Goal: Task Accomplishment & Management: Complete application form

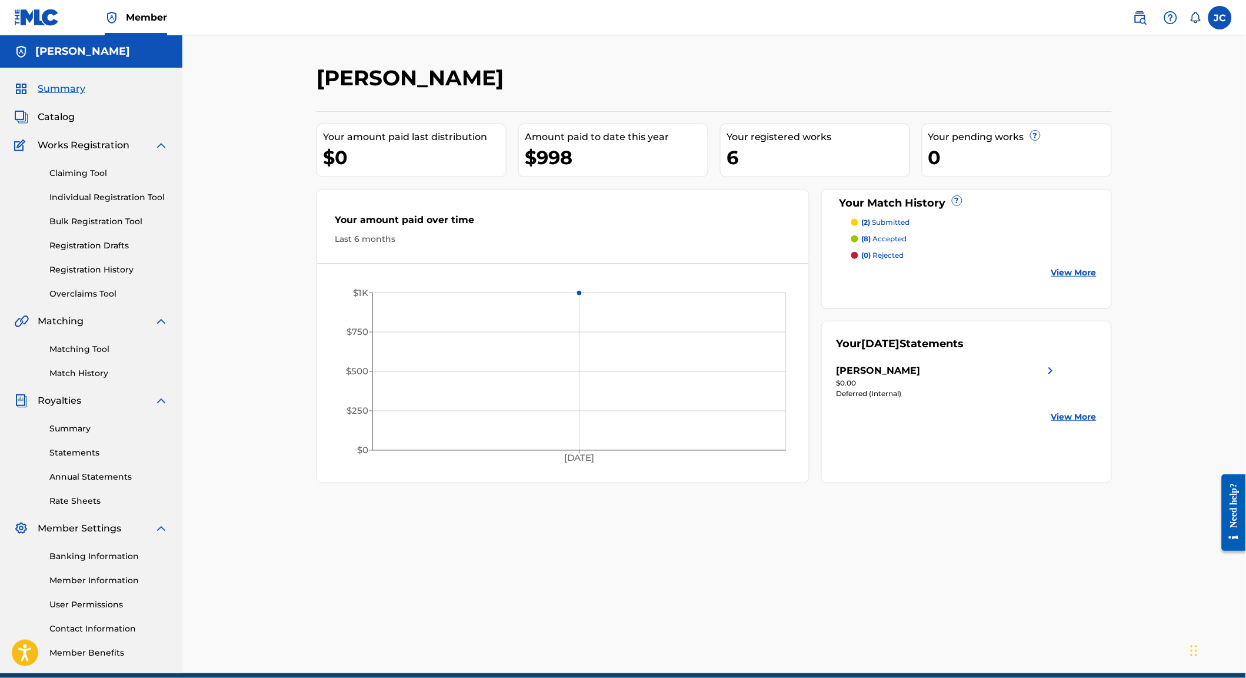
click at [101, 355] on link "Matching Tool" at bounding box center [108, 349] width 119 height 12
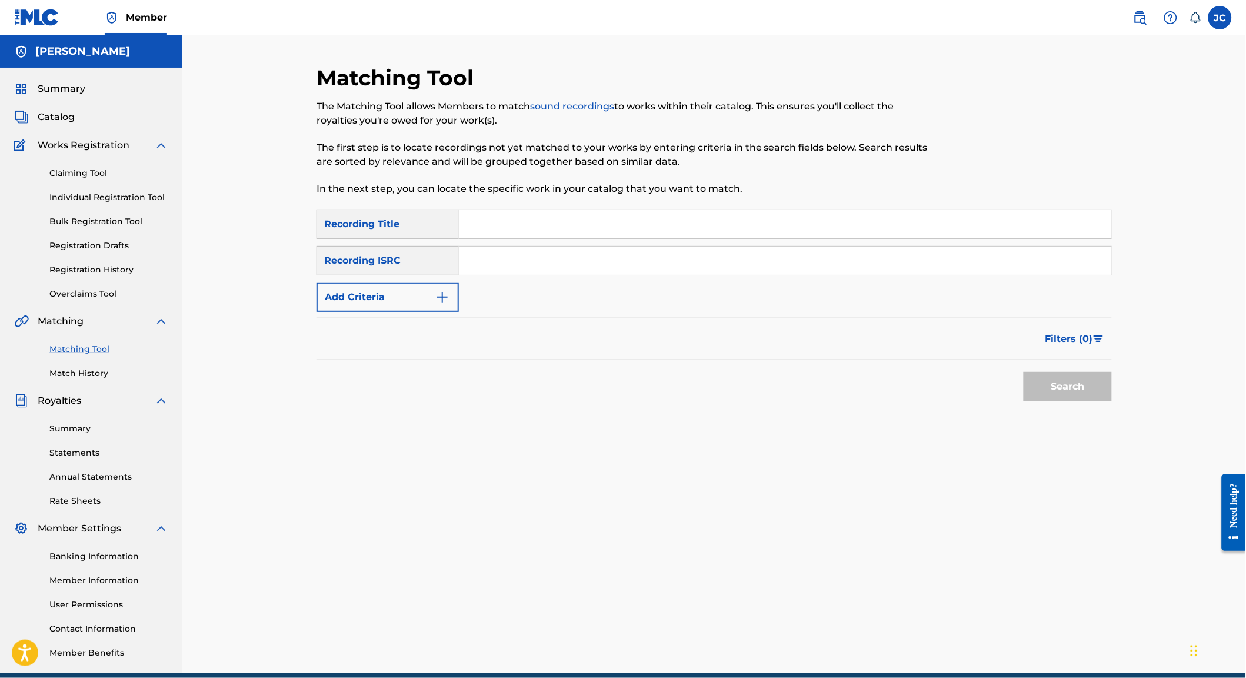
click at [546, 225] on input "Search Form" at bounding box center [785, 224] width 653 height 28
type input "Dance Hall Stories"
click at [1084, 401] on button "Search" at bounding box center [1068, 386] width 88 height 29
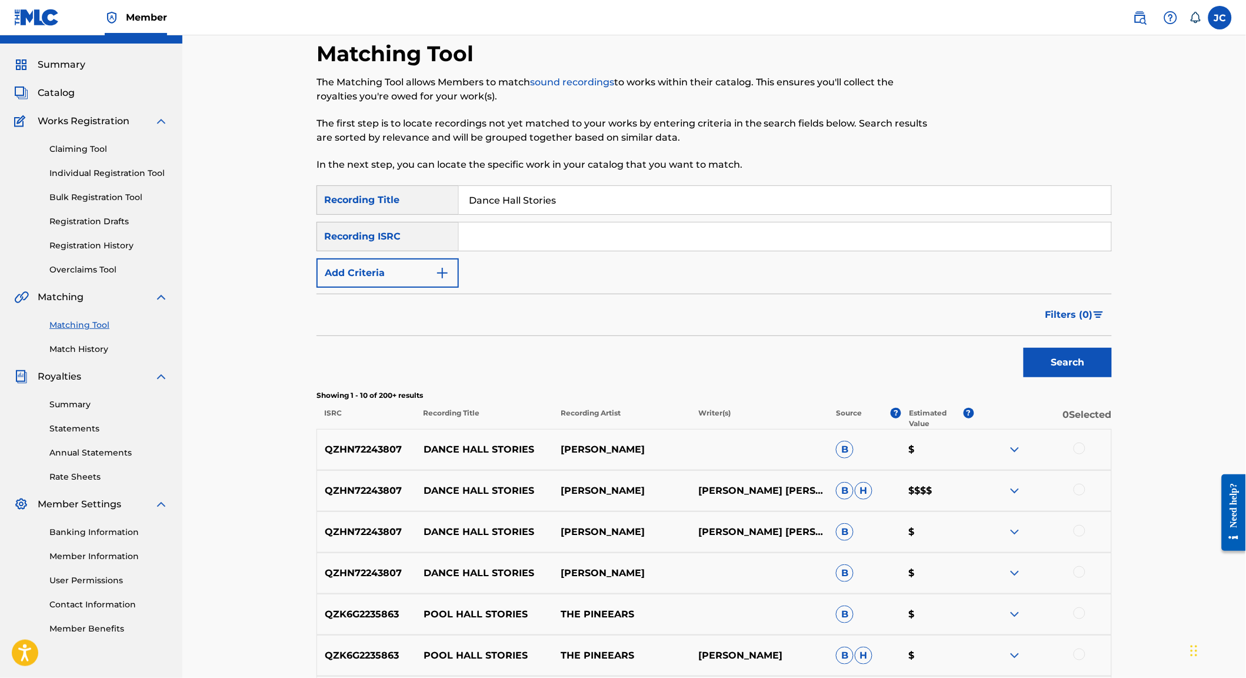
scroll to position [25, 0]
click at [1022, 497] on img at bounding box center [1015, 490] width 14 height 14
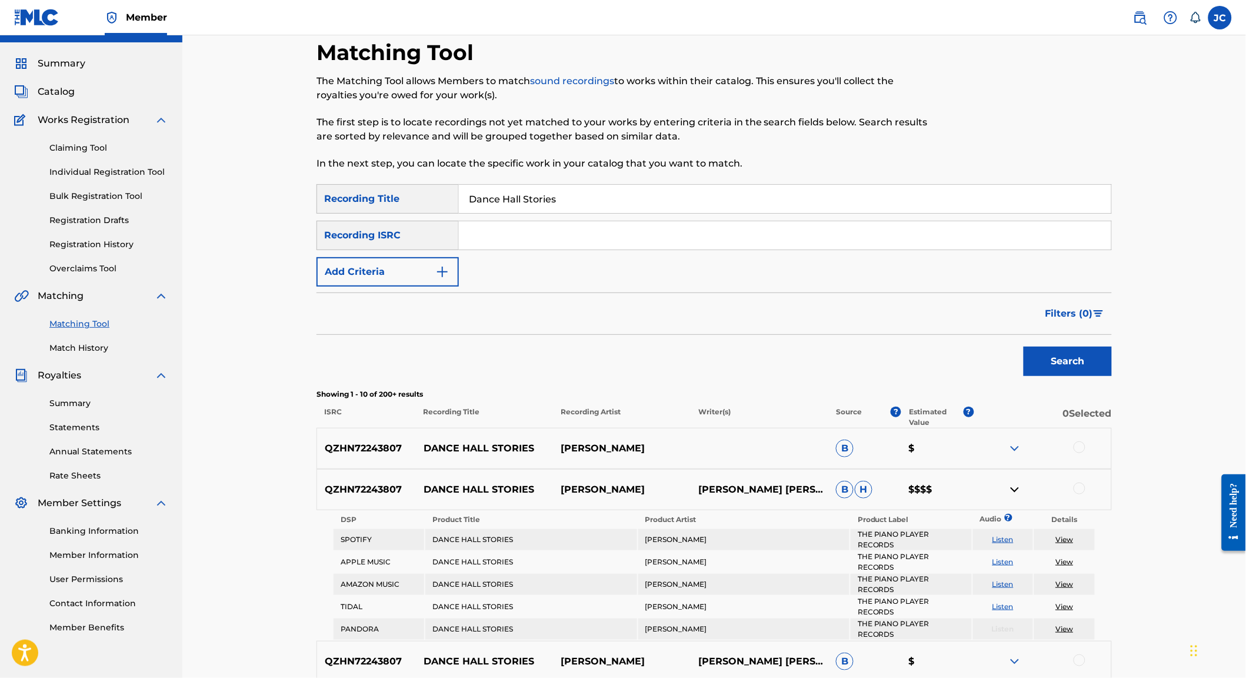
click at [1074, 544] on link "View" at bounding box center [1065, 539] width 18 height 9
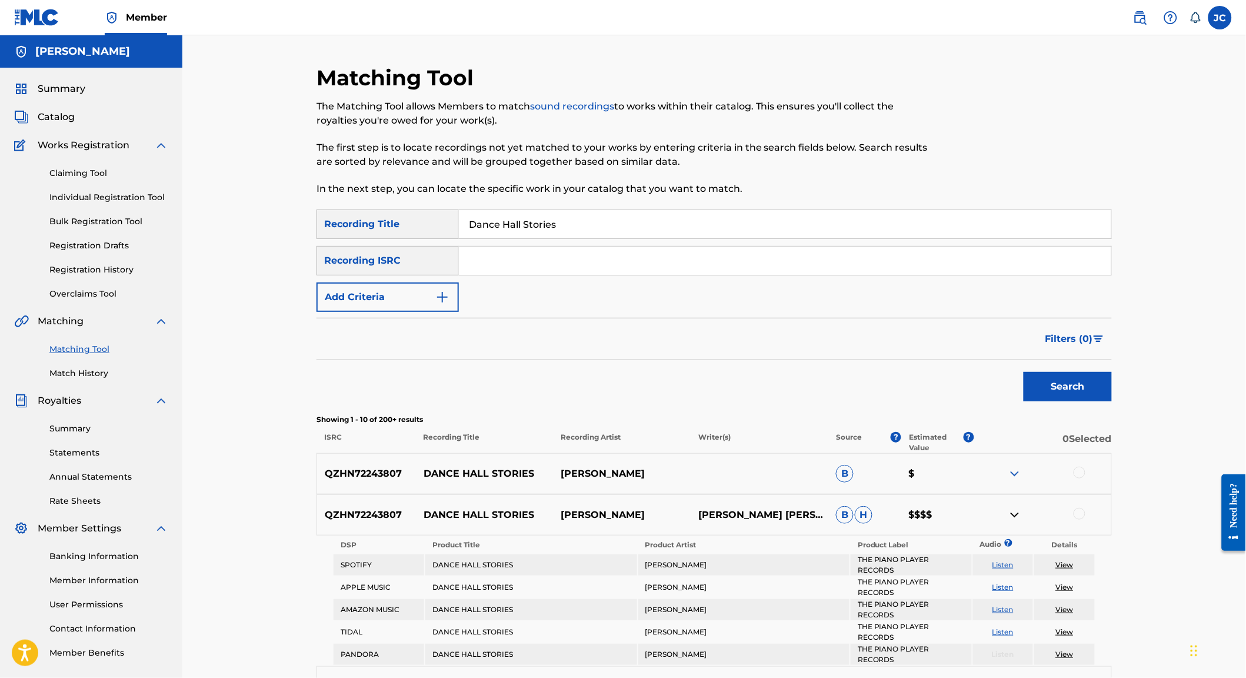
scroll to position [0, 0]
click at [93, 204] on link "Individual Registration Tool" at bounding box center [108, 197] width 119 height 12
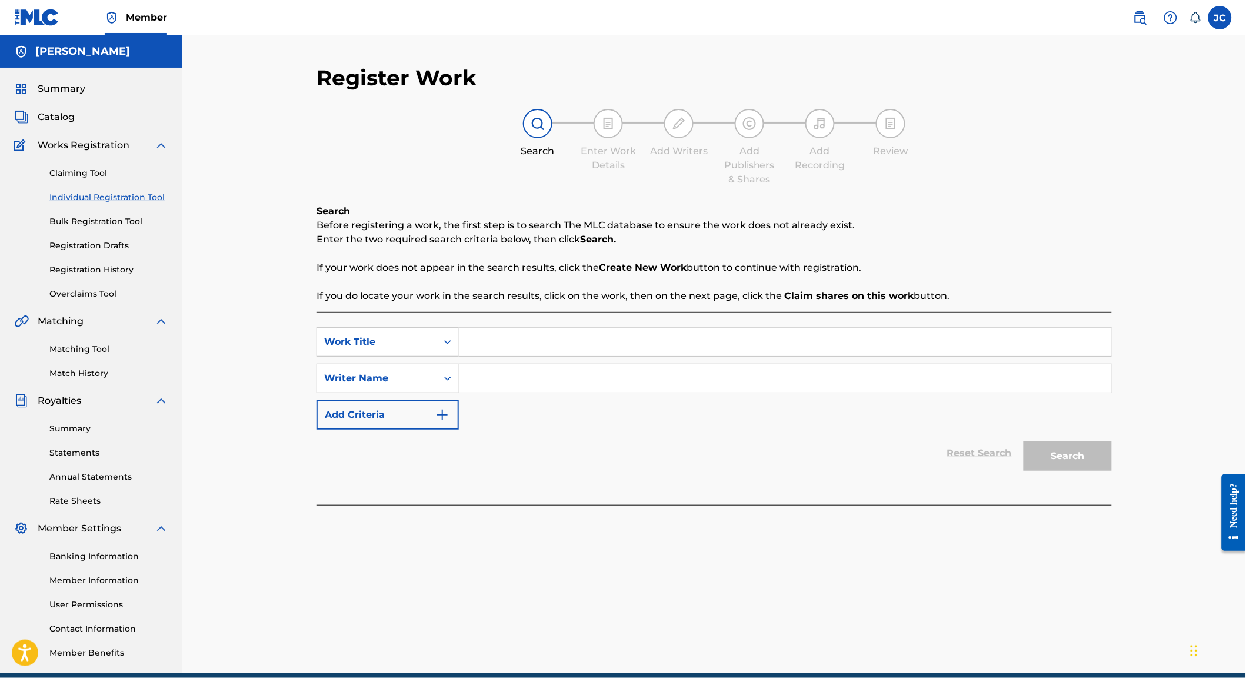
click at [485, 348] on input "Search Form" at bounding box center [785, 342] width 653 height 28
type input "Dance Hall Stories"
click at [524, 392] on input "Search Form" at bounding box center [785, 378] width 653 height 28
type input "[PERSON_NAME]"
click at [1092, 463] on button "Search" at bounding box center [1068, 455] width 88 height 29
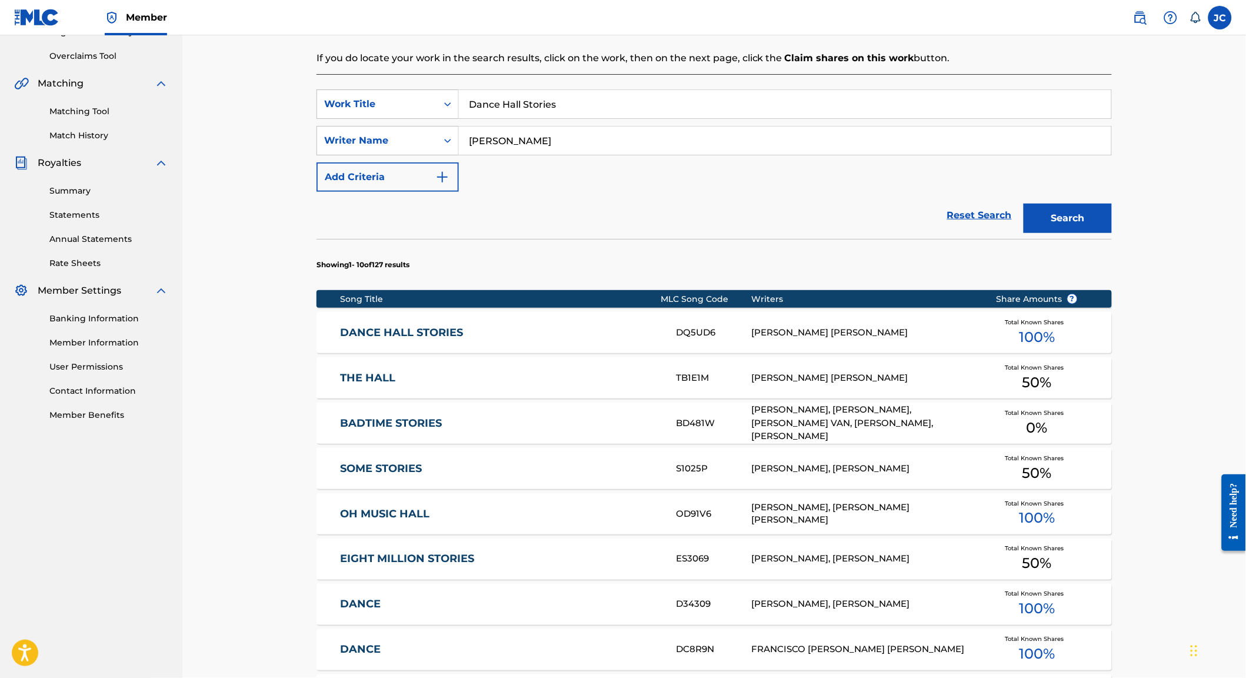
scroll to position [110, 0]
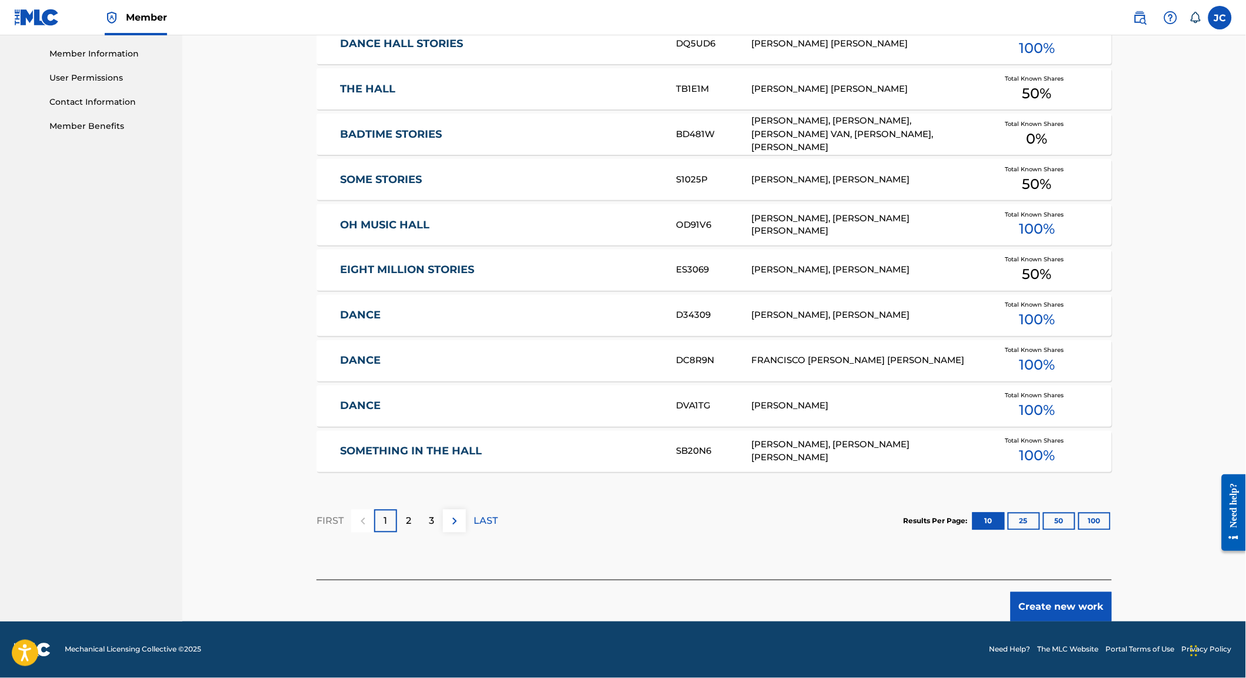
click at [1092, 603] on button "Create new work" at bounding box center [1061, 606] width 101 height 29
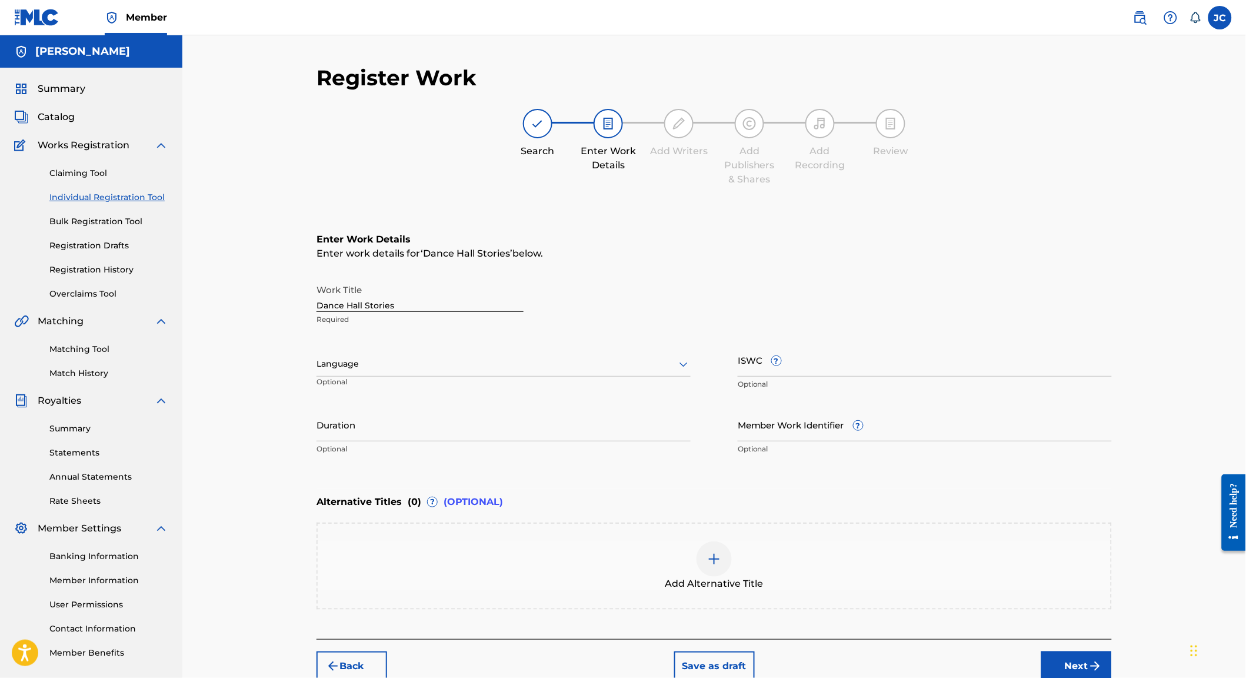
scroll to position [0, 0]
click at [78, 178] on link "Claiming Tool" at bounding box center [108, 173] width 119 height 12
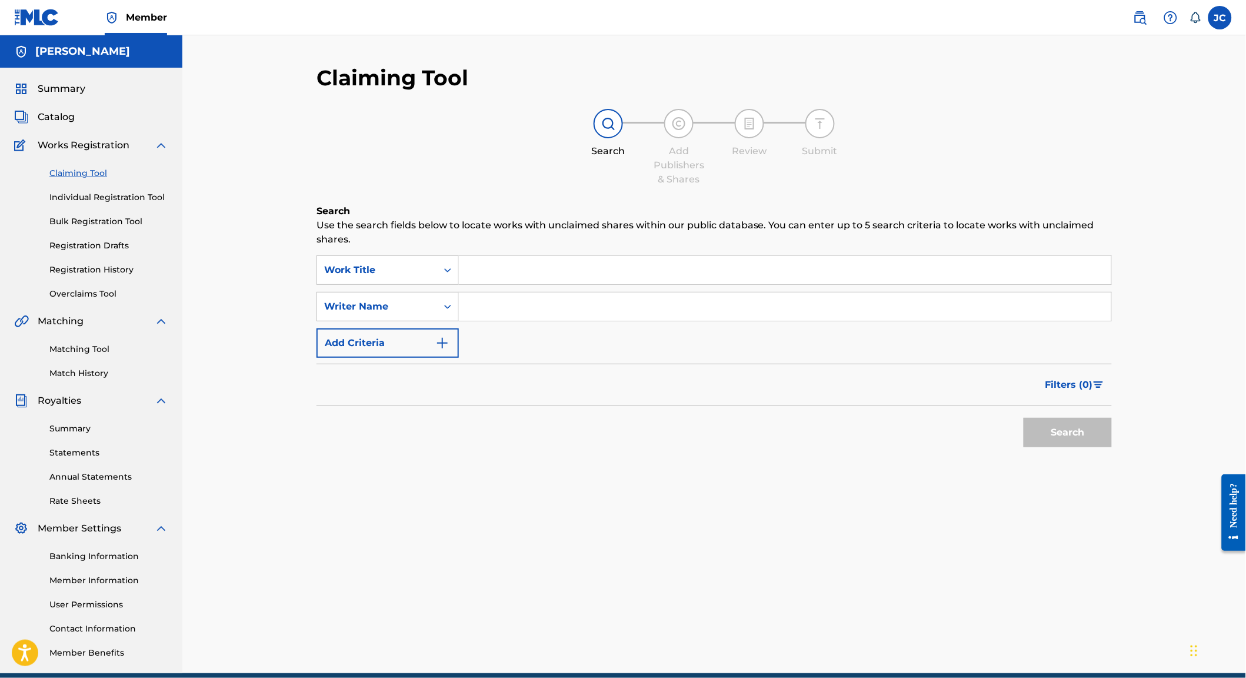
click at [523, 262] on input "Search Form" at bounding box center [785, 270] width 653 height 28
type input "DAnce Hall Stories"
click at [1052, 434] on button "Search" at bounding box center [1068, 432] width 88 height 29
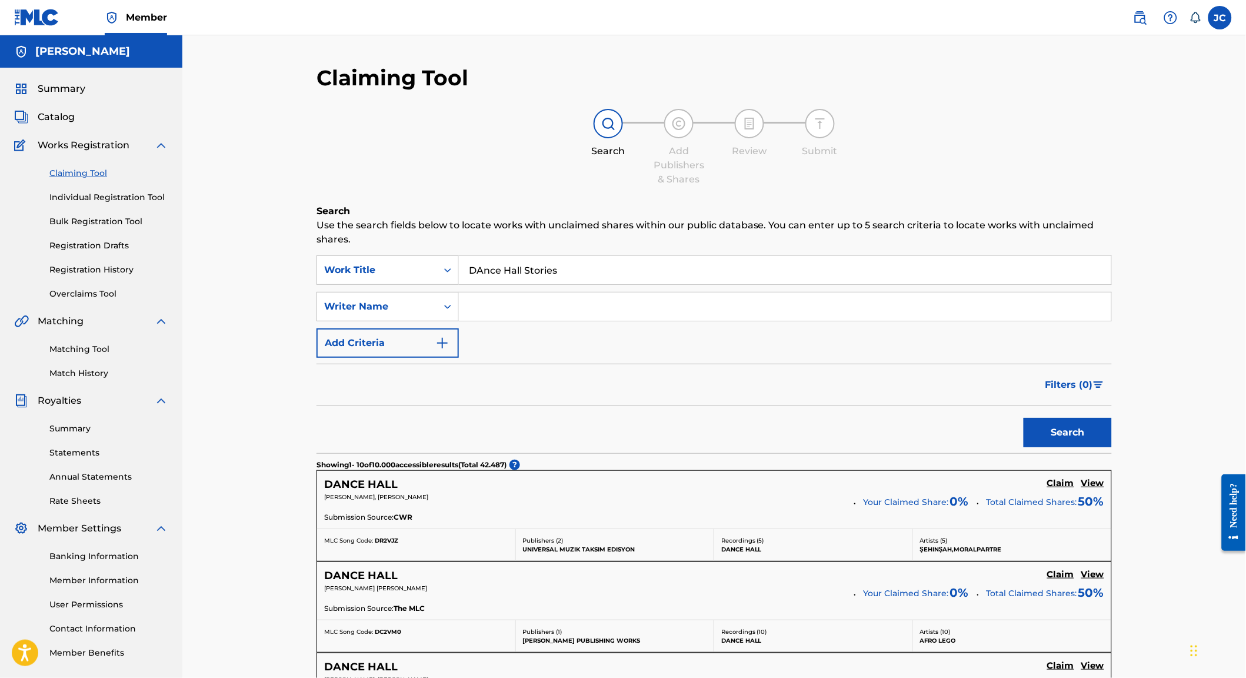
click at [483, 297] on input "Search Form" at bounding box center [785, 306] width 653 height 28
type input "JAime Cordoba"
click at [1087, 438] on button "Search" at bounding box center [1068, 432] width 88 height 29
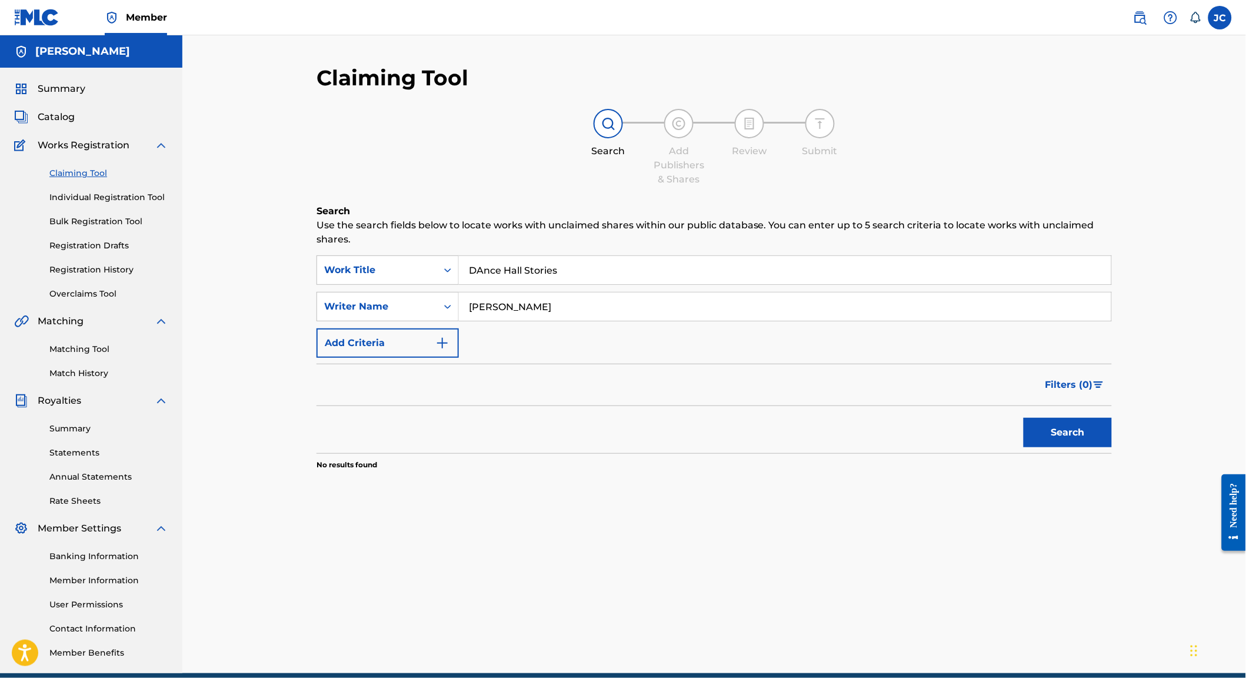
click at [619, 265] on input "DAnce Hall Stories" at bounding box center [785, 270] width 653 height 28
drag, startPoint x: 619, startPoint y: 265, endPoint x: 458, endPoint y: 264, distance: 161.2
click at [459, 264] on input "DAnce Hall Stories" at bounding box center [785, 270] width 653 height 28
click at [1093, 440] on button "Search" at bounding box center [1068, 432] width 88 height 29
drag, startPoint x: 458, startPoint y: 260, endPoint x: 409, endPoint y: 255, distance: 49.0
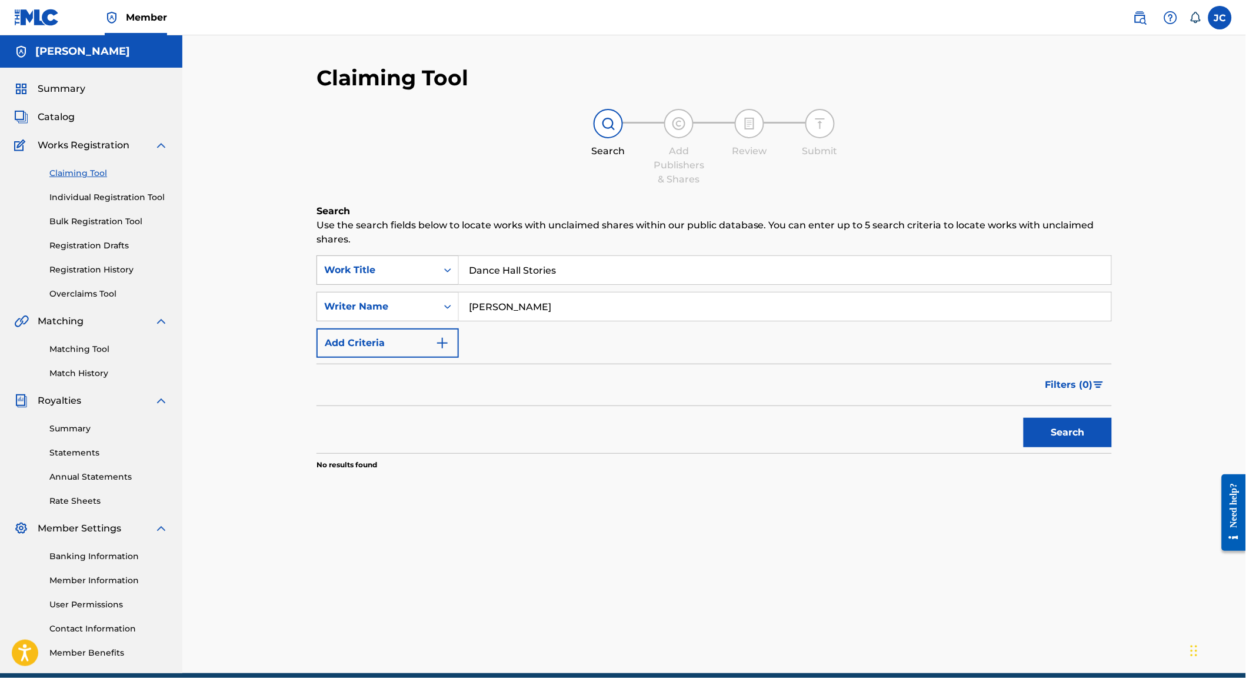
click at [409, 255] on div "SearchWithCriteria2ca1ef5e-02c1-4d2e-933b-d1fbb197582d Work Title Dance Hall St…" at bounding box center [715, 269] width 796 height 29
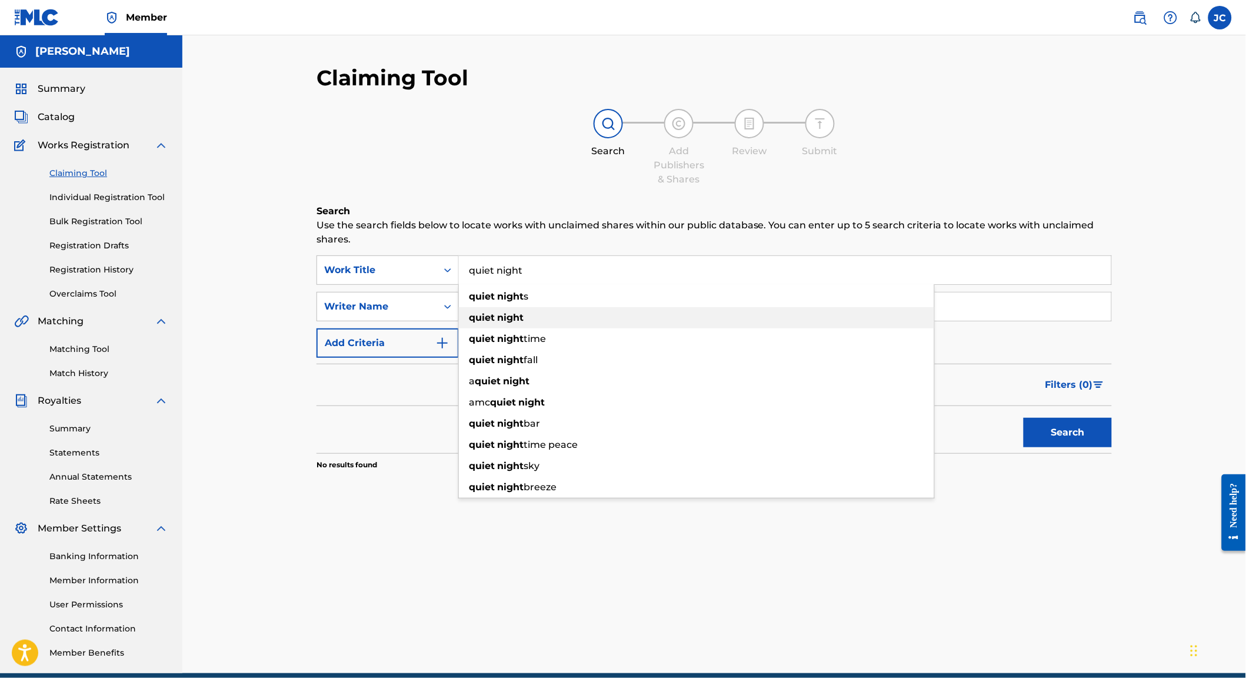
type input "quiet night"
click at [740, 314] on div "quiet night" at bounding box center [696, 317] width 475 height 21
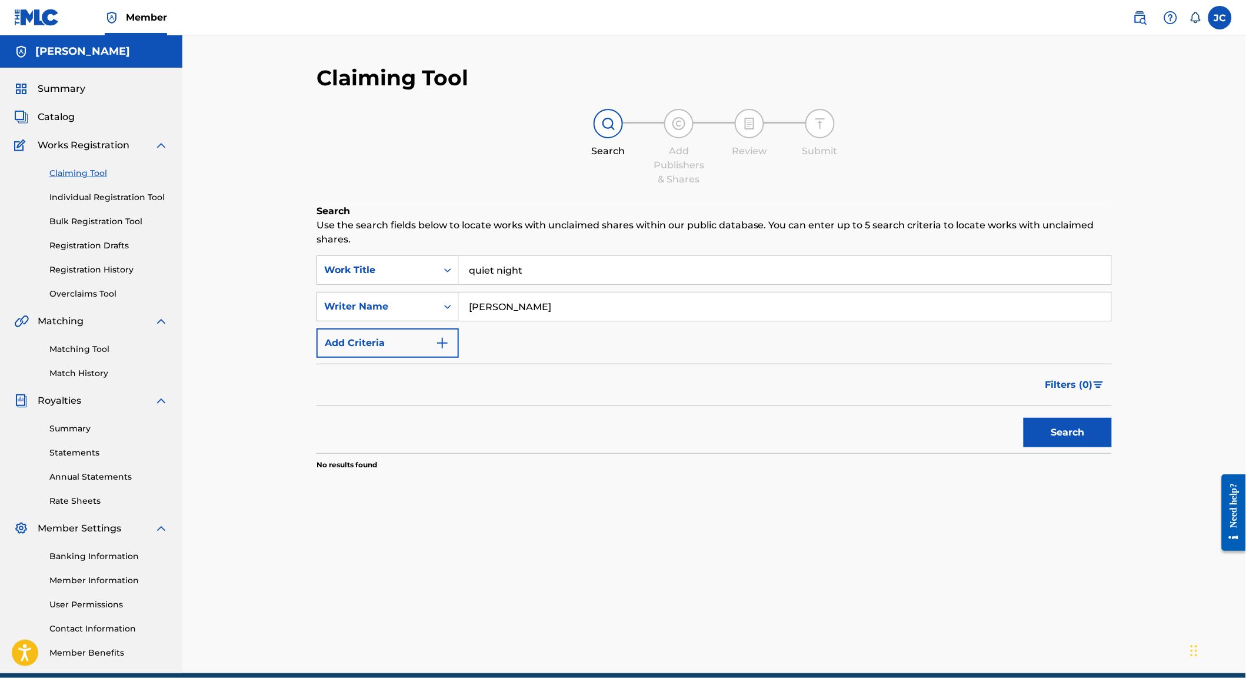
click at [1056, 440] on button "Search" at bounding box center [1068, 432] width 88 height 29
click at [507, 299] on input "JAime Cordoba" at bounding box center [785, 306] width 653 height 28
click at [505, 300] on input "JAime Cordoba" at bounding box center [785, 306] width 653 height 28
type input "JAime Córdoba"
click at [1088, 440] on button "Search" at bounding box center [1068, 432] width 88 height 29
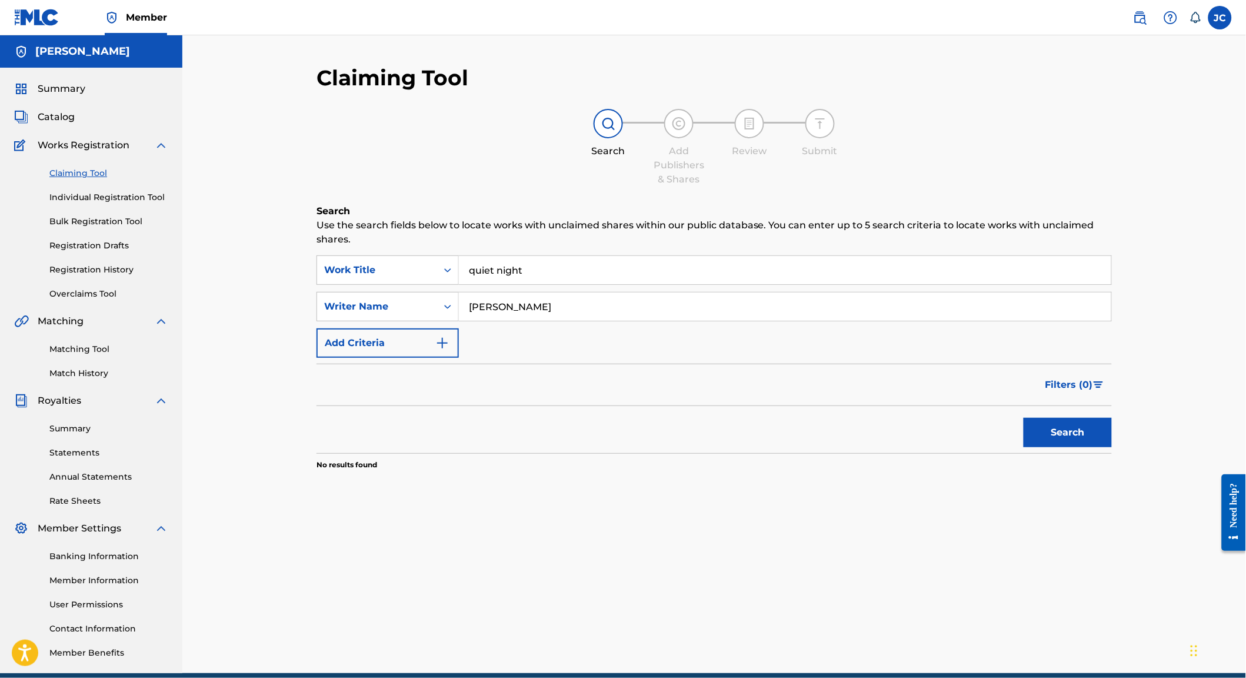
click at [355, 328] on button "Add Criteria" at bounding box center [388, 342] width 142 height 29
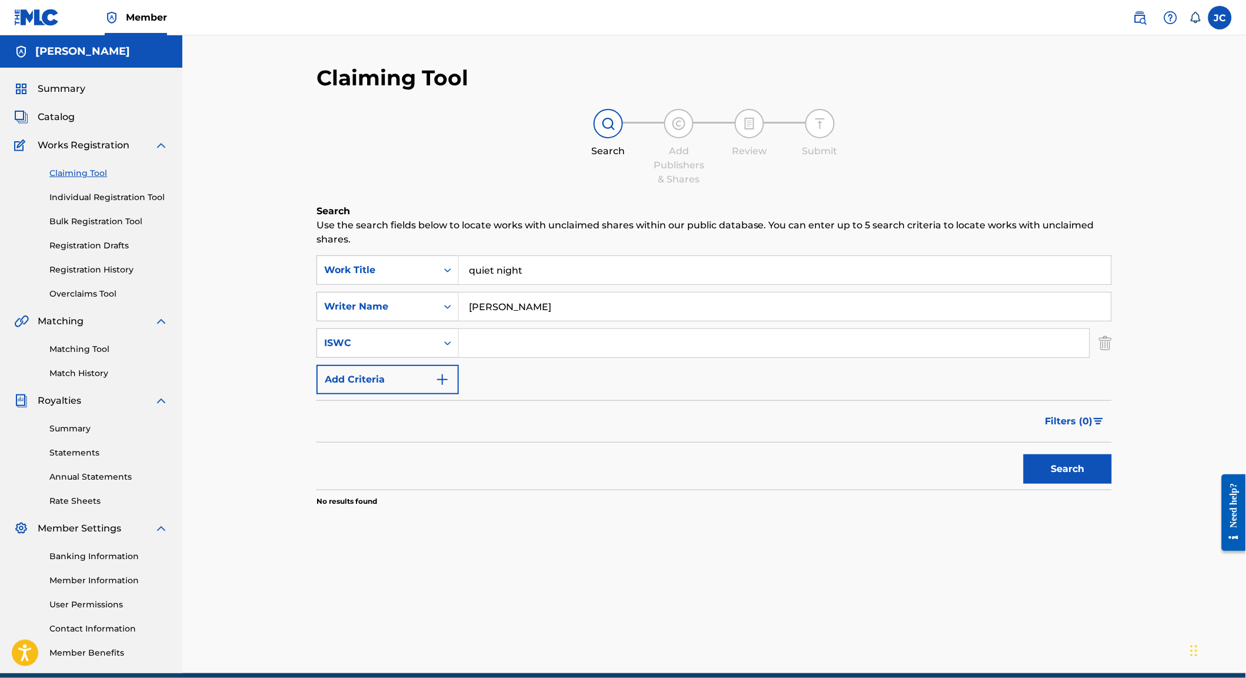
click at [415, 371] on button "Add Criteria" at bounding box center [388, 379] width 142 height 29
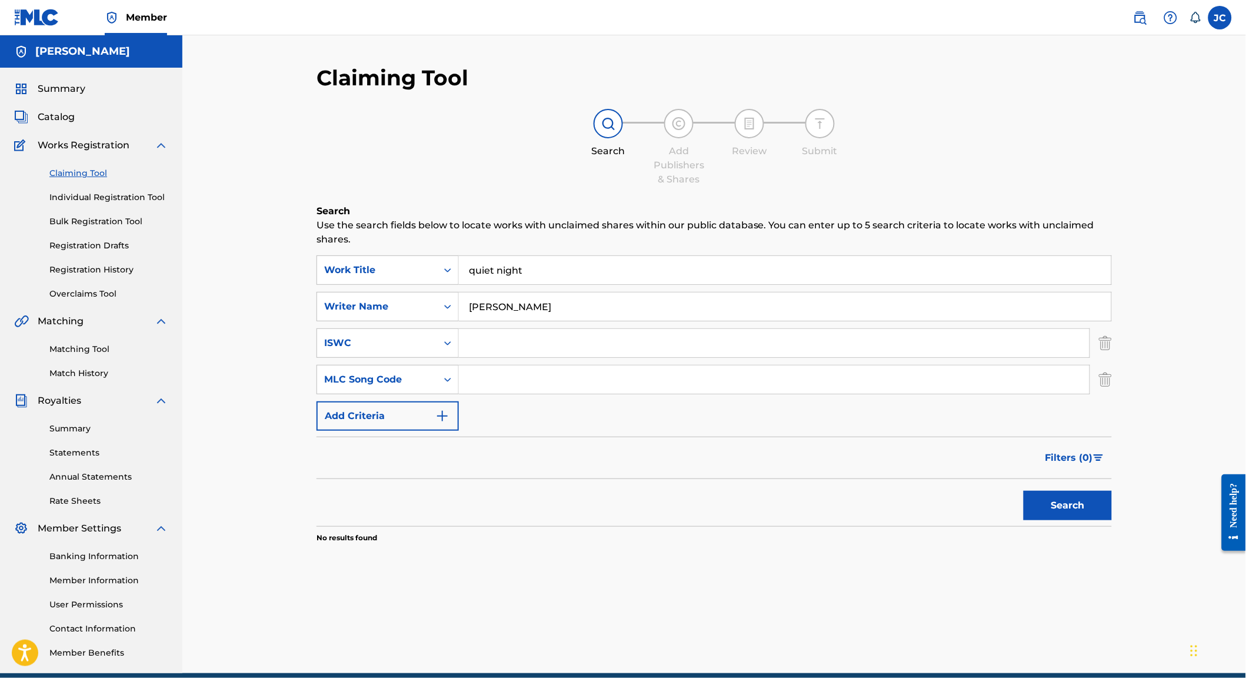
click at [529, 339] on input "Search Form" at bounding box center [774, 343] width 631 height 28
paste input "T2104920228"
type input "T2104920228"
click at [1043, 513] on button "Search" at bounding box center [1068, 505] width 88 height 29
drag, startPoint x: 538, startPoint y: 261, endPoint x: 508, endPoint y: 278, distance: 34.5
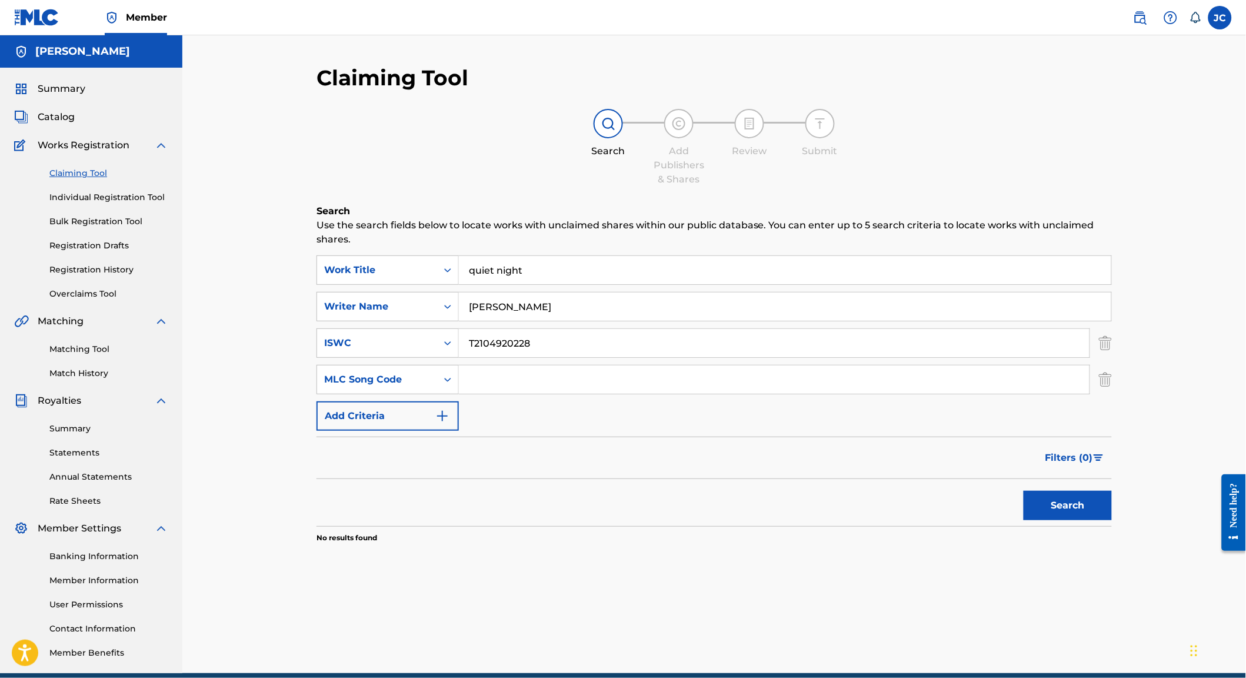
click at [479, 261] on input "quiet night" at bounding box center [785, 270] width 653 height 28
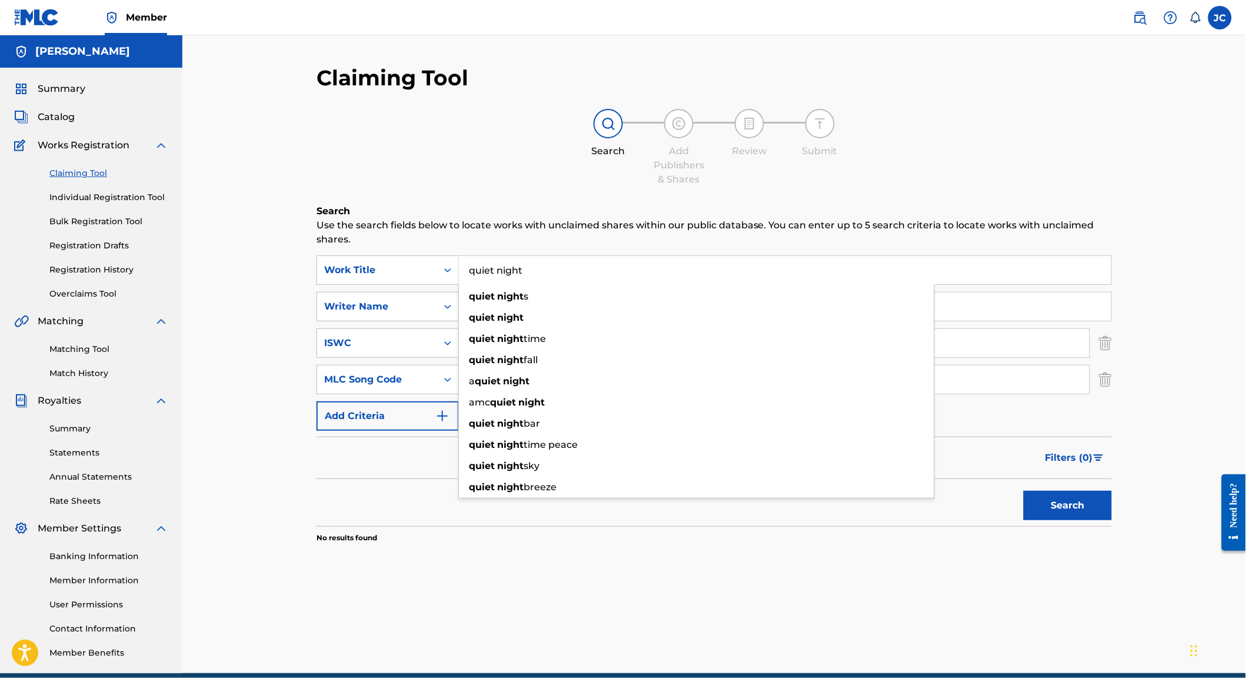
drag, startPoint x: 977, startPoint y: 285, endPoint x: 970, endPoint y: 288, distance: 8.2
click at [977, 292] on input "JAime Córdoba" at bounding box center [785, 306] width 653 height 28
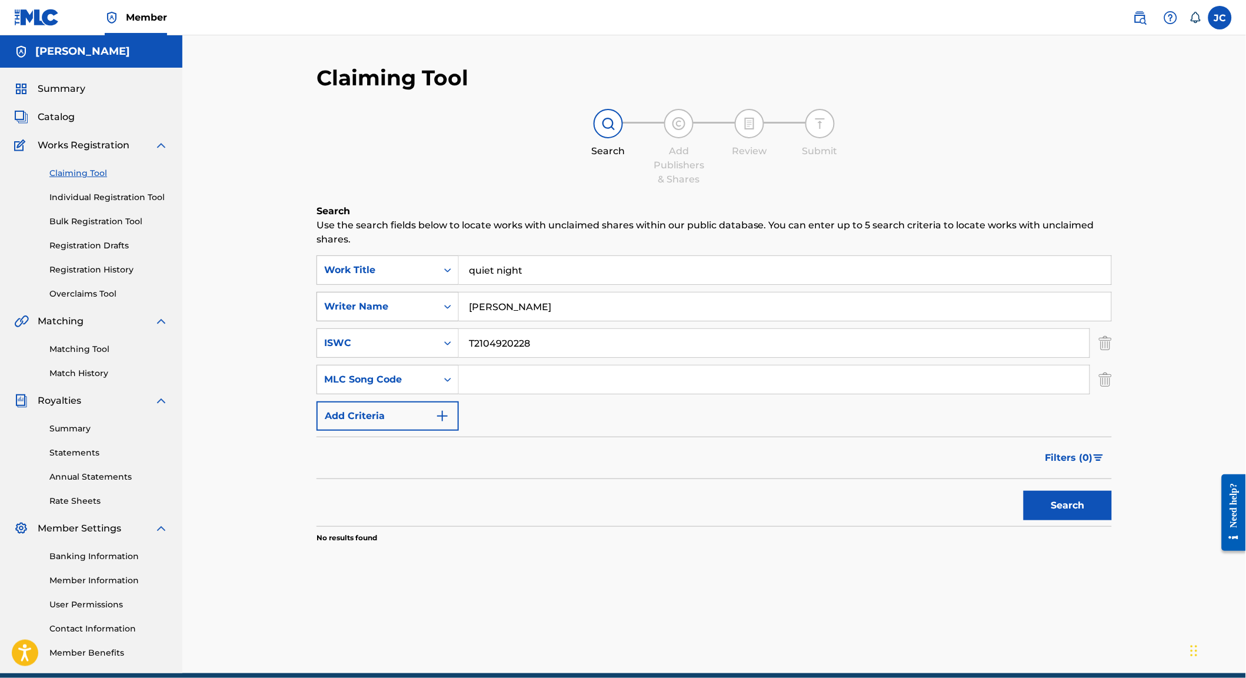
drag, startPoint x: 531, startPoint y: 300, endPoint x: 360, endPoint y: 293, distance: 171.4
click at [360, 293] on div "SearchWithCriteria3b9c4d28-386c-4aa3-bc3c-2fc9e7d0d003 Writer Name JAime Córdoba" at bounding box center [715, 306] width 796 height 29
click at [1038, 511] on button "Search" at bounding box center [1068, 505] width 88 height 29
click at [105, 369] on div "Matching Tool Match History" at bounding box center [91, 353] width 154 height 51
click at [100, 355] on link "Matching Tool" at bounding box center [108, 349] width 119 height 12
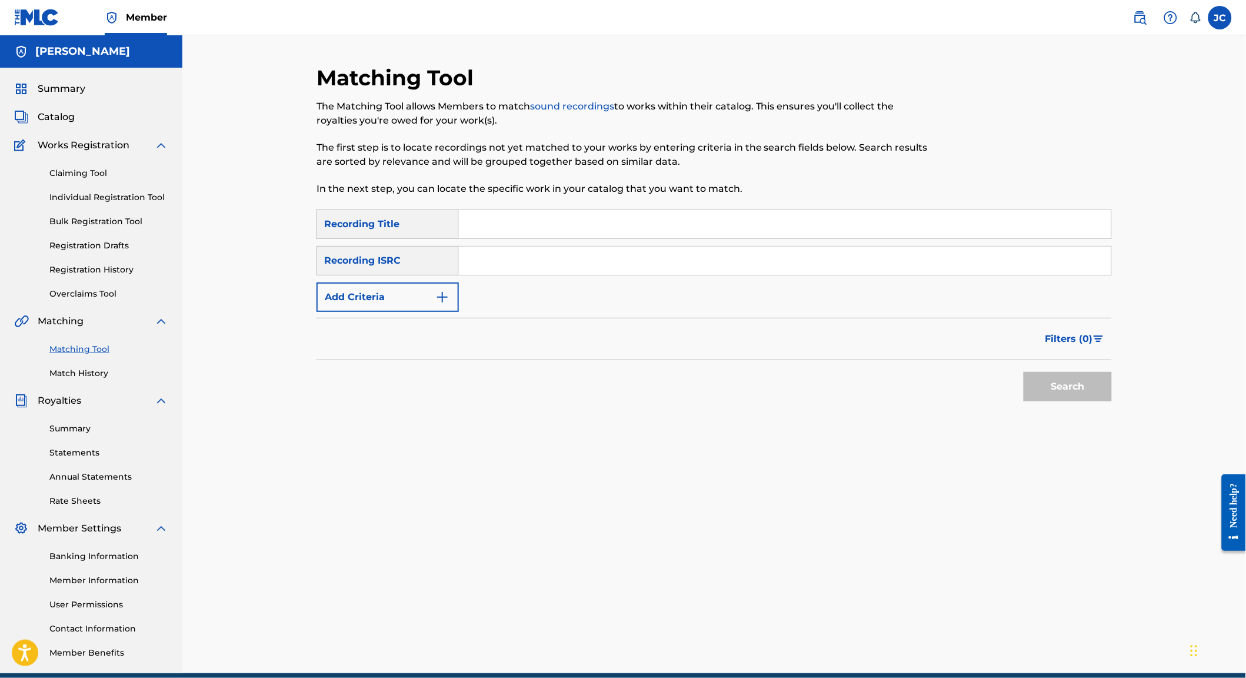
click at [414, 307] on button "Add Criteria" at bounding box center [388, 296] width 142 height 29
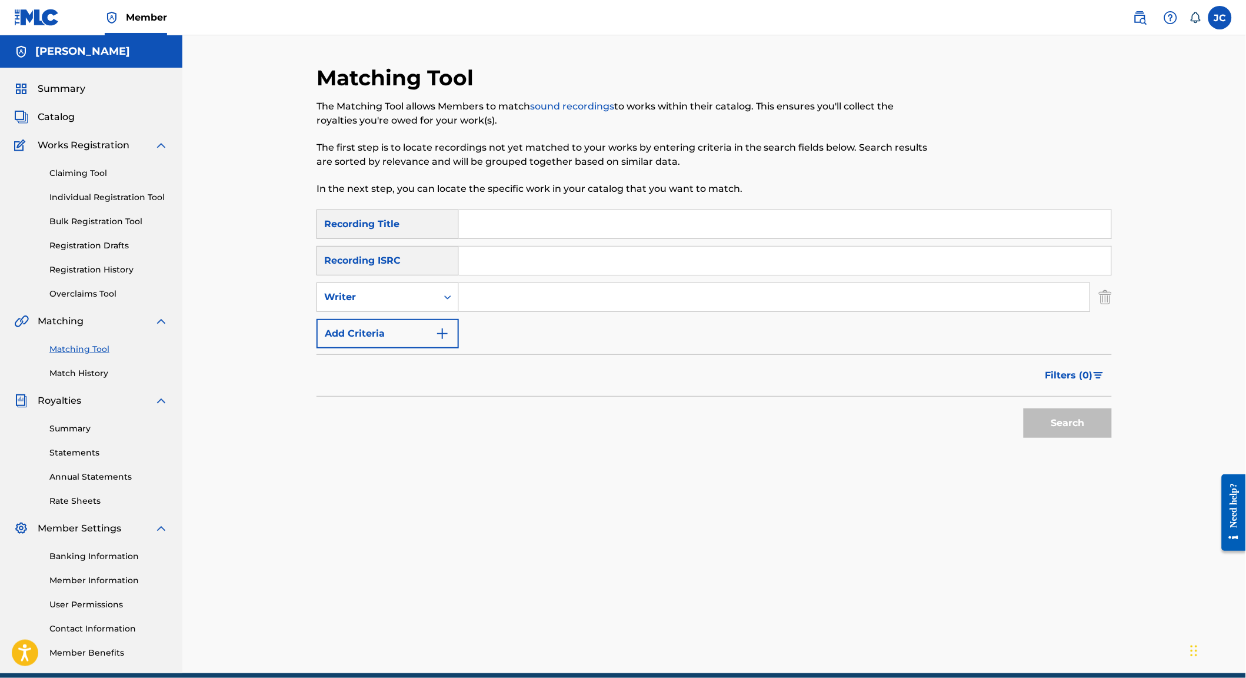
click at [488, 225] on input "Search Form" at bounding box center [785, 224] width 653 height 28
type input "Dance Hall Stories"
click at [1112, 433] on button "Search" at bounding box center [1068, 422] width 88 height 29
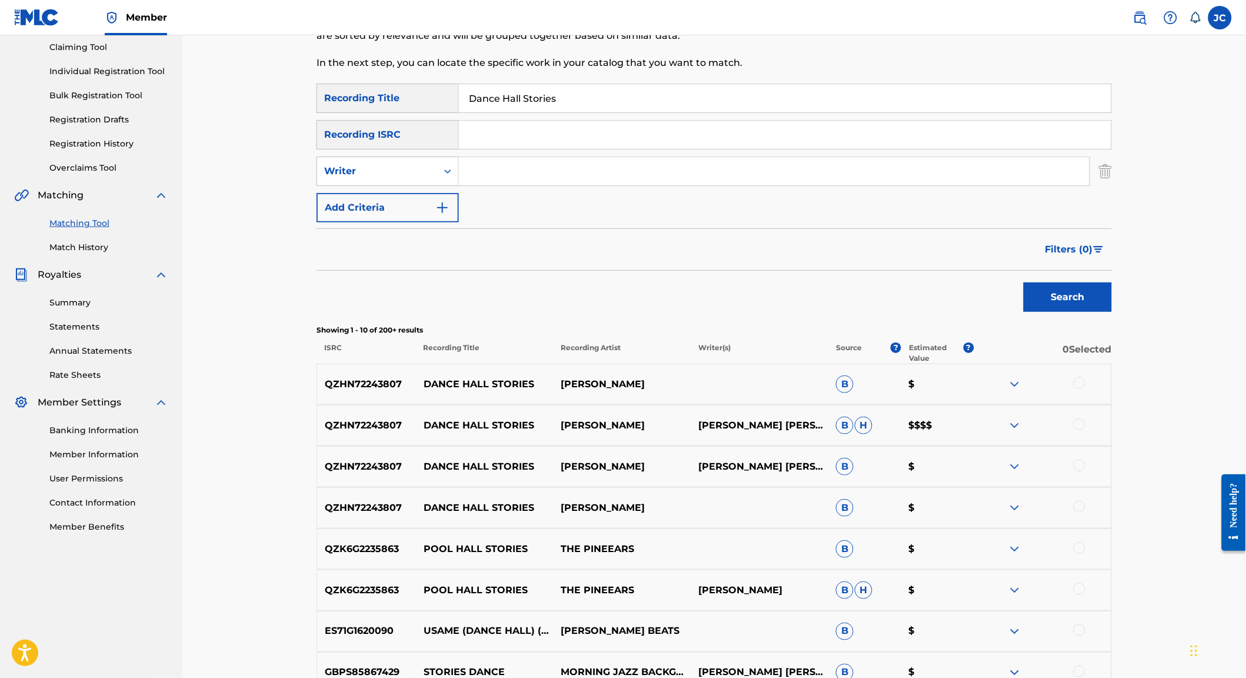
scroll to position [131, 0]
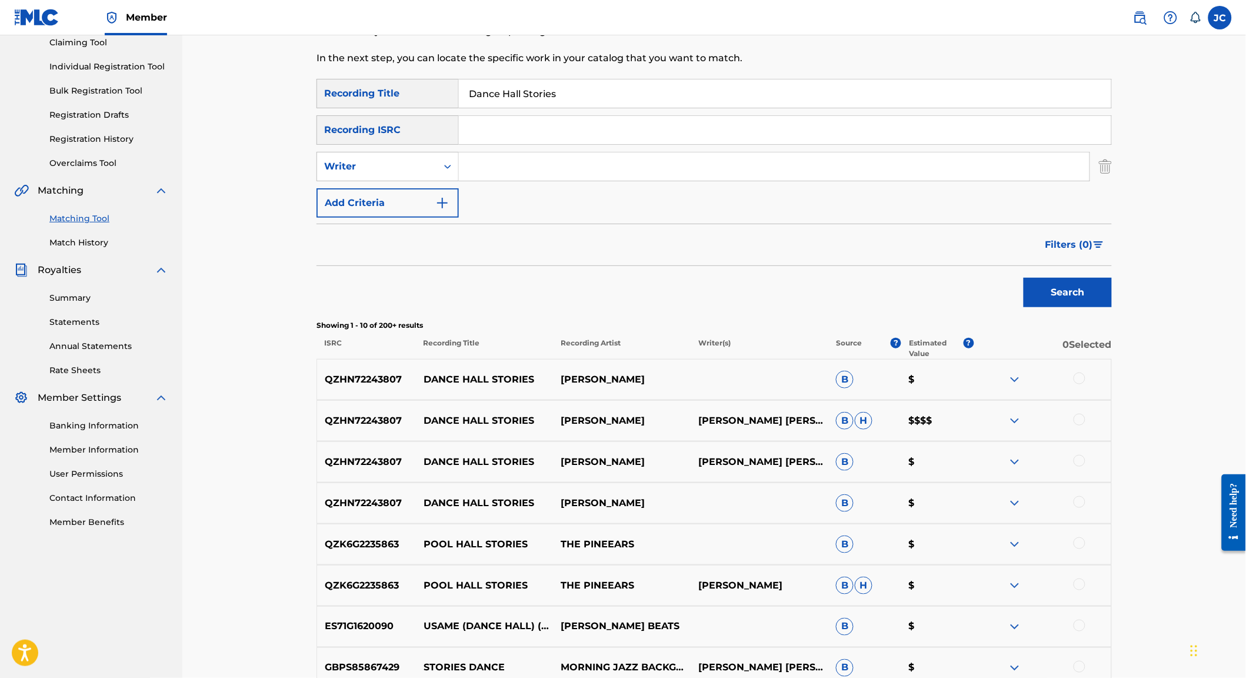
click at [1086, 425] on div at bounding box center [1080, 420] width 12 height 12
click at [892, 575] on button "Match 1 Group" at bounding box center [827, 581] width 130 height 29
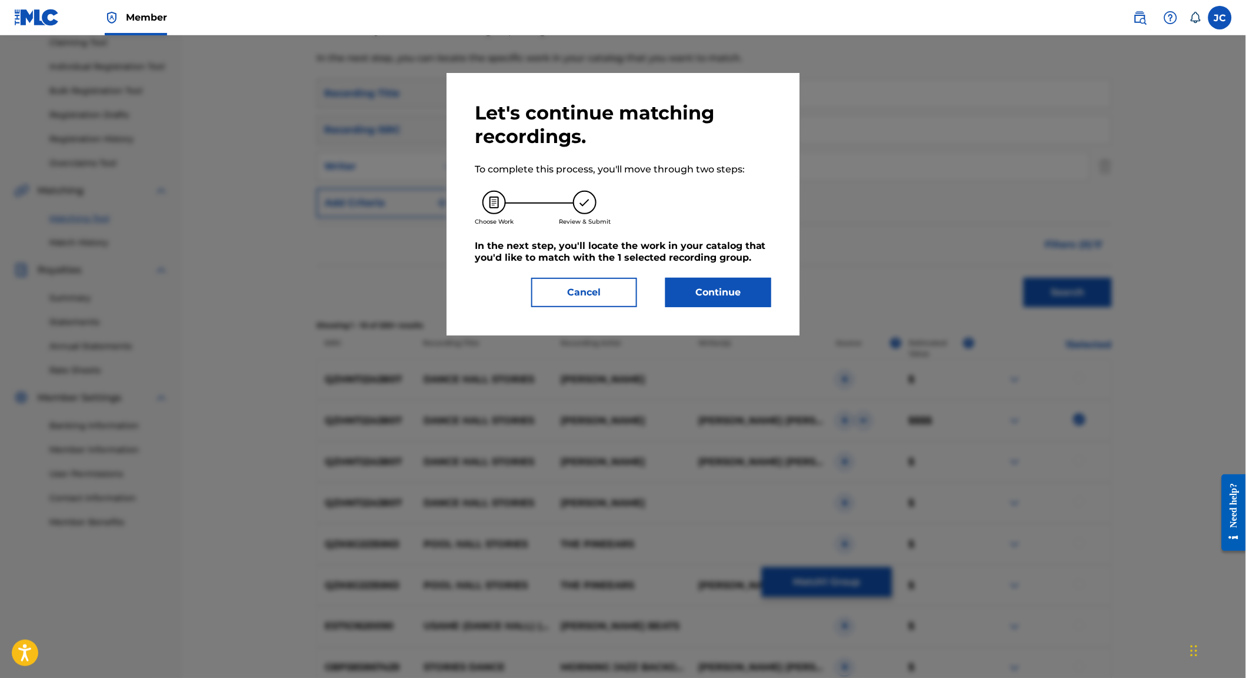
click at [738, 296] on button "Continue" at bounding box center [719, 292] width 106 height 29
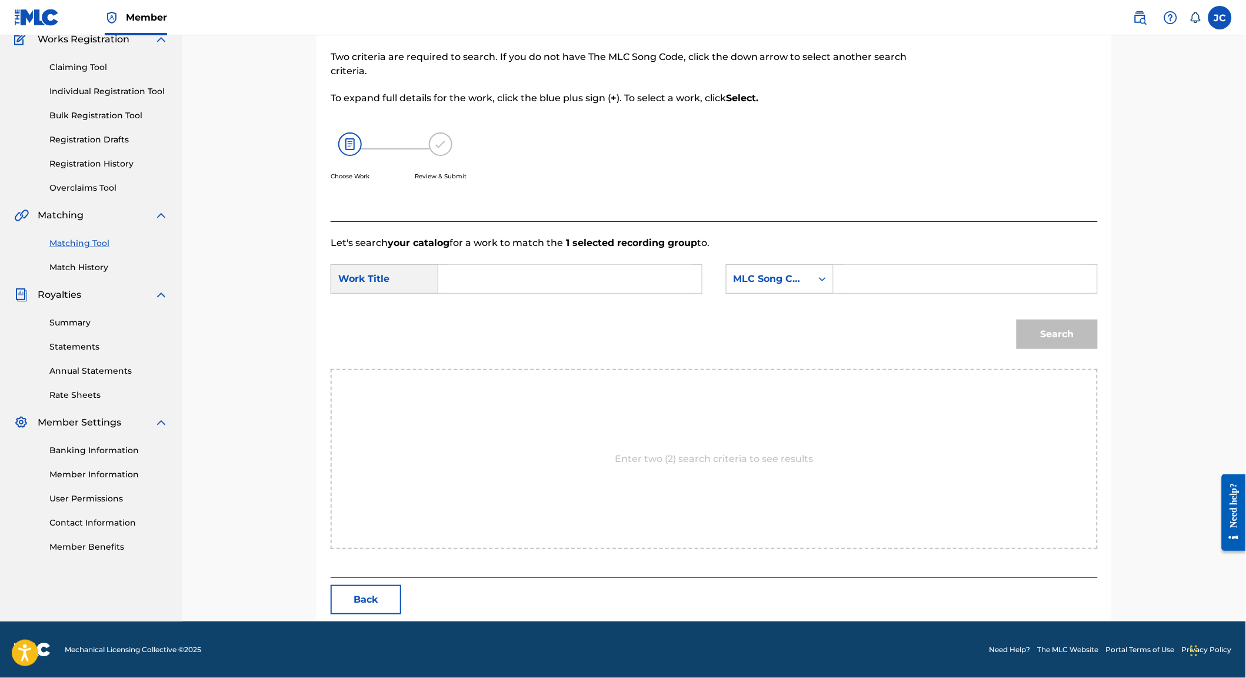
scroll to position [72, 0]
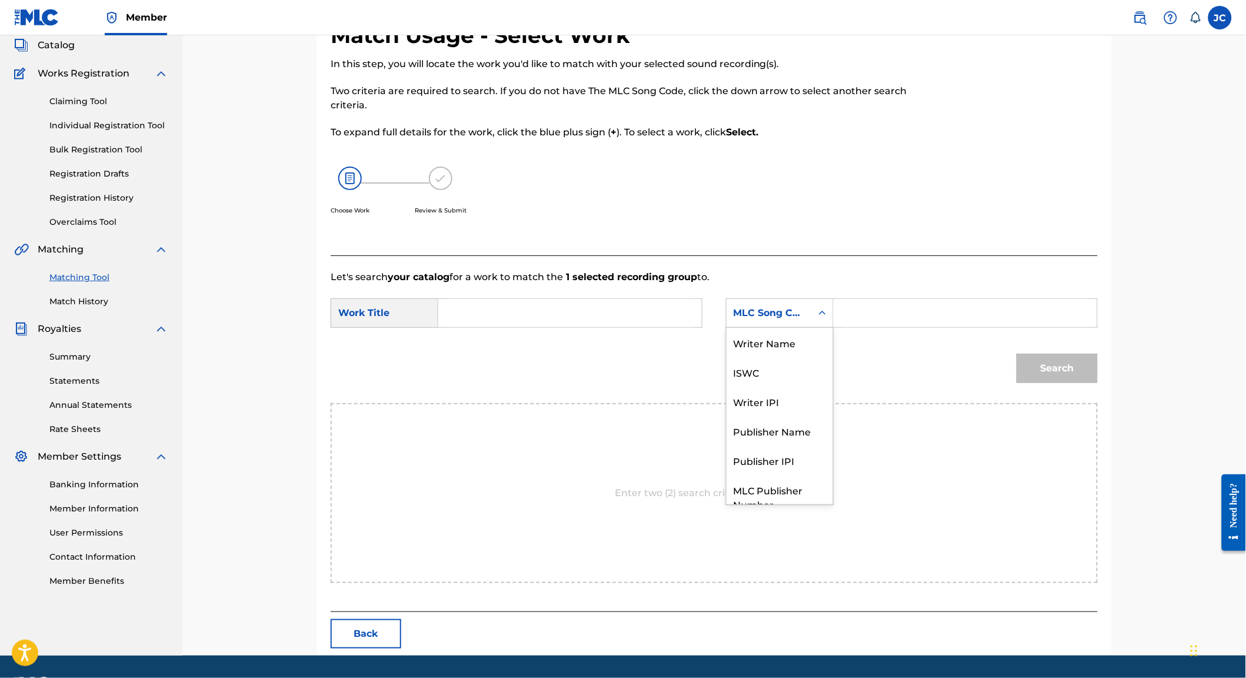
click at [785, 315] on div "MLC Song Code" at bounding box center [769, 313] width 71 height 14
click at [759, 497] on div "MLC Song Code" at bounding box center [780, 489] width 107 height 29
click at [477, 321] on input "Search Form" at bounding box center [570, 313] width 244 height 28
type input "Dance Hall Stories"
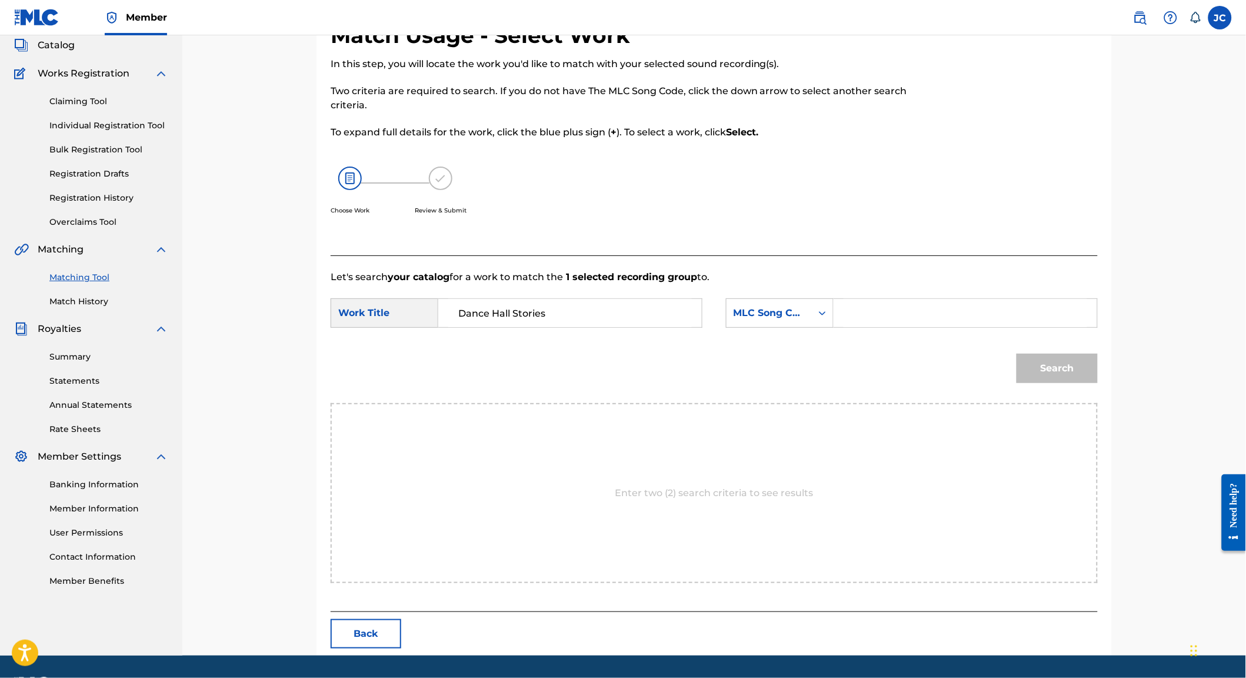
click at [869, 311] on input "Search Form" at bounding box center [966, 313] width 244 height 28
paste input "DQ5UD6"
type input "DQ5UD6"
click at [1076, 370] on button "Search" at bounding box center [1057, 368] width 81 height 29
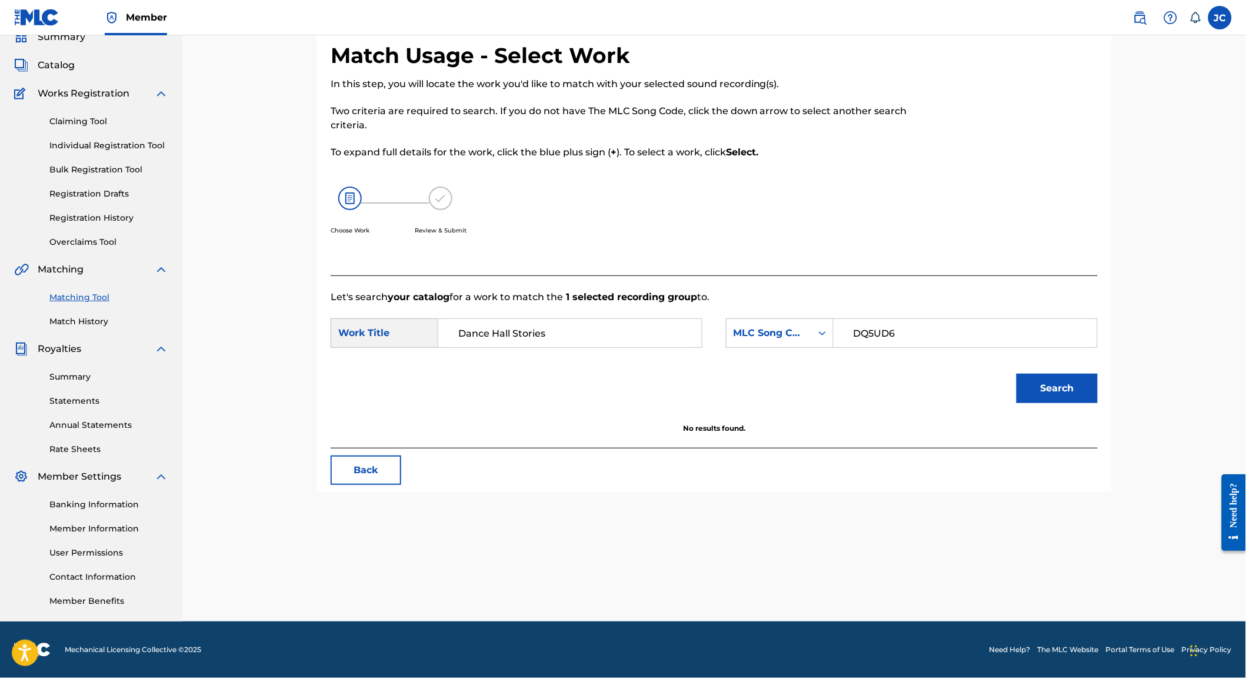
drag, startPoint x: 447, startPoint y: 307, endPoint x: 398, endPoint y: 304, distance: 48.3
click at [398, 318] on div "SearchWithCriteria4e6a64dc-176d-4e45-8da7-9b5eeee459e3 Work Title Dance Hall St…" at bounding box center [517, 332] width 372 height 29
paste input "DQ5UD6"
drag, startPoint x: 534, startPoint y: 313, endPoint x: 431, endPoint y: 292, distance: 105.6
click at [431, 304] on form "SearchWithCriteria4e6a64dc-176d-4e45-8da7-9b5eeee459e3 Work Title DQ5UD6 Search…" at bounding box center [714, 363] width 767 height 119
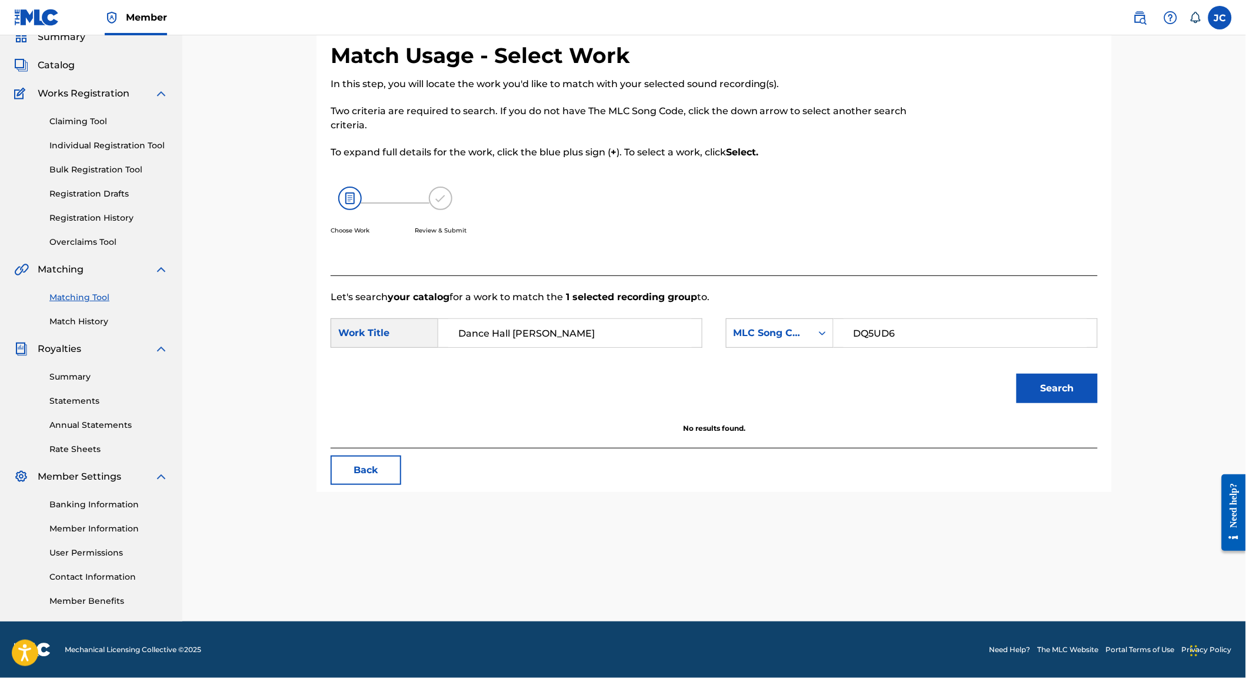
type input "Dance Hall Stories"
click at [1064, 375] on button "Search" at bounding box center [1057, 388] width 81 height 29
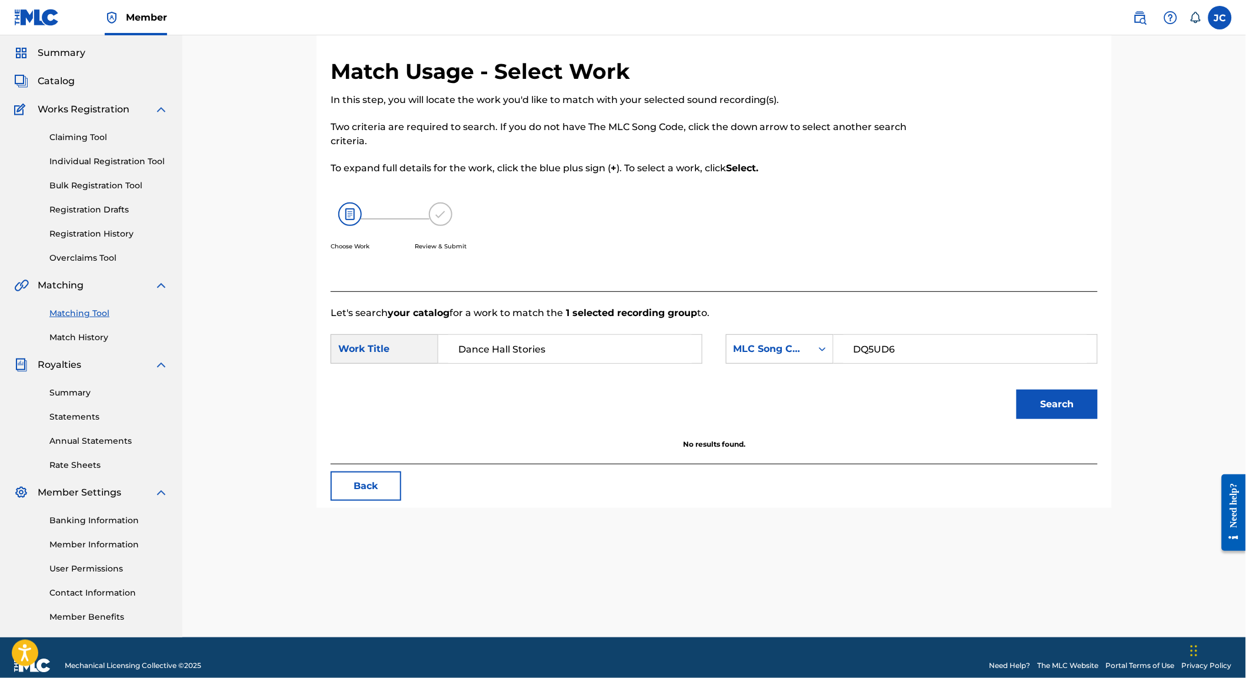
scroll to position [35, 0]
click at [116, 217] on link "Registration Drafts" at bounding box center [108, 210] width 119 height 12
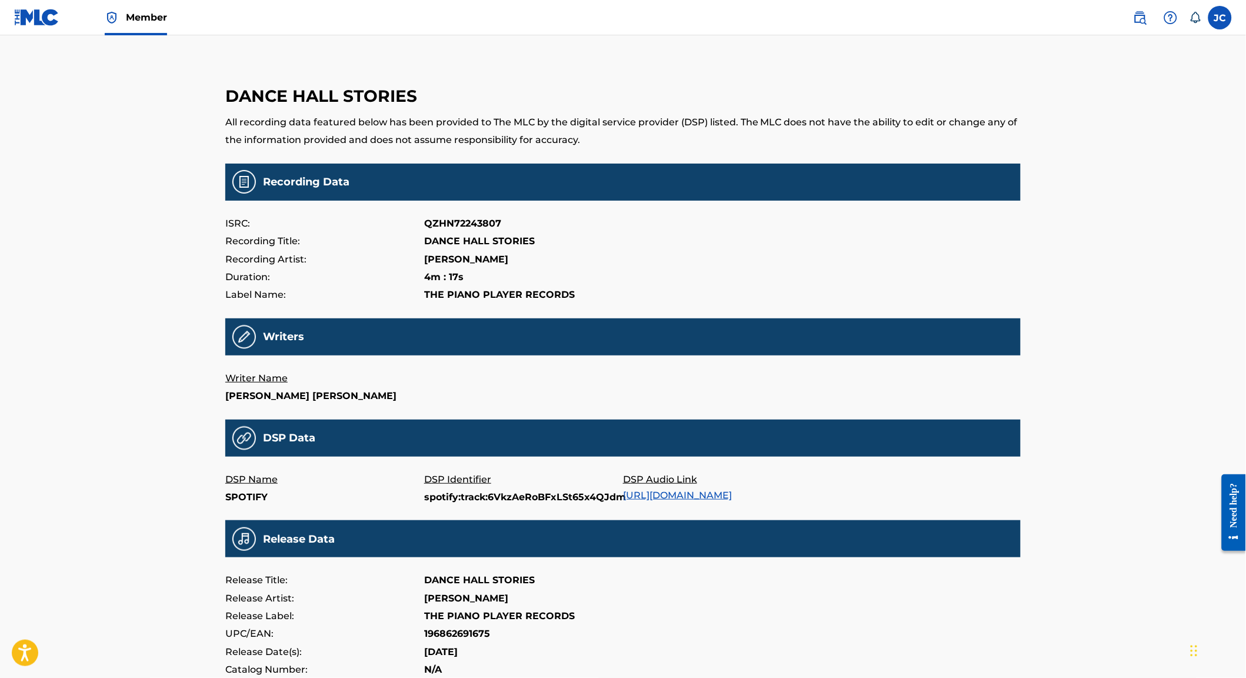
click at [46, 22] on img at bounding box center [36, 17] width 45 height 17
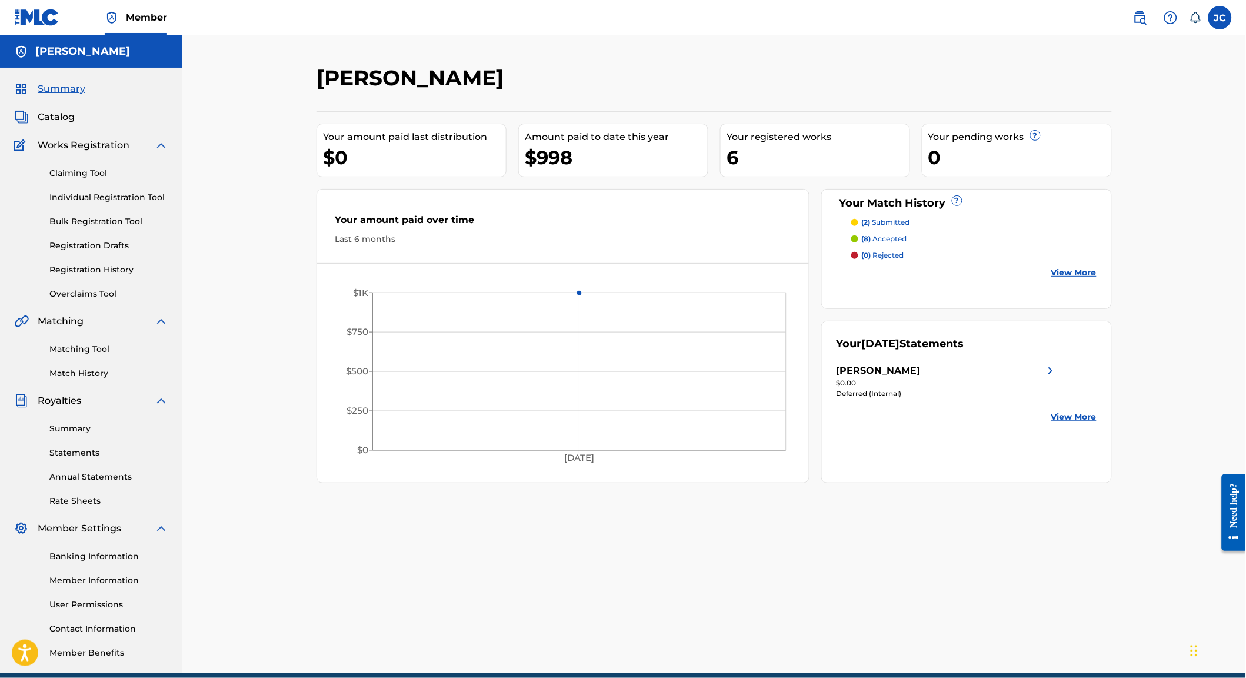
click at [75, 124] on span "Catalog" at bounding box center [56, 117] width 37 height 14
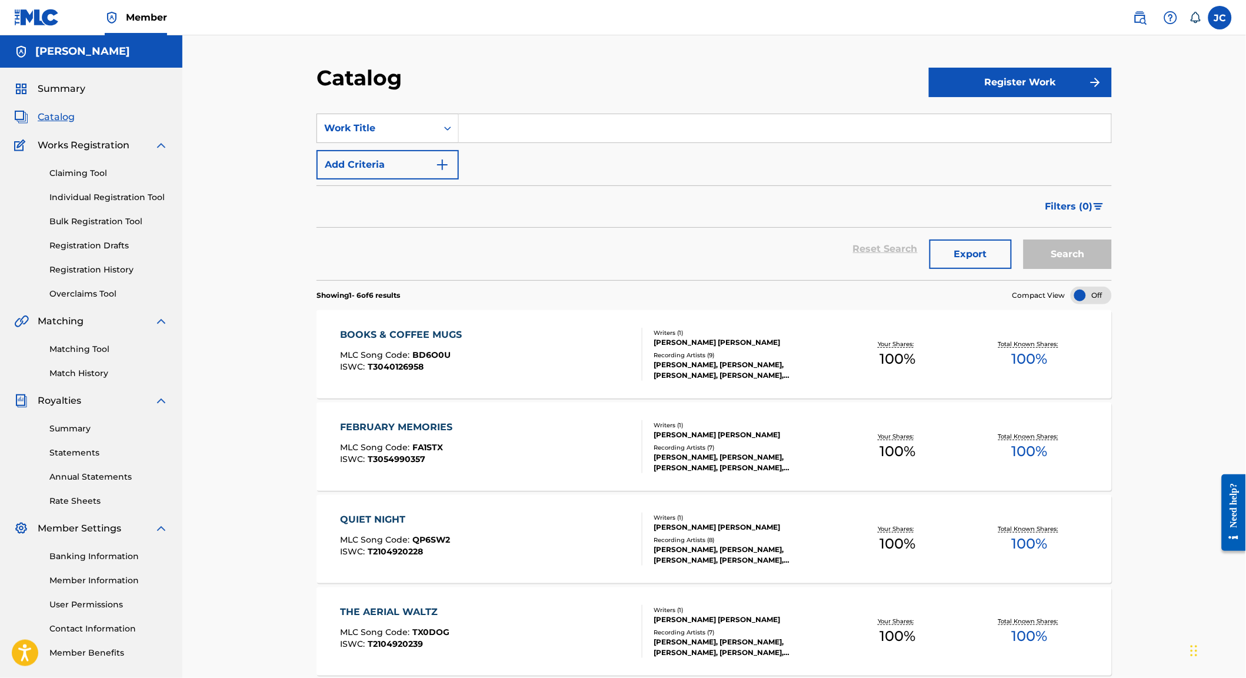
click at [72, 204] on link "Individual Registration Tool" at bounding box center [108, 197] width 119 height 12
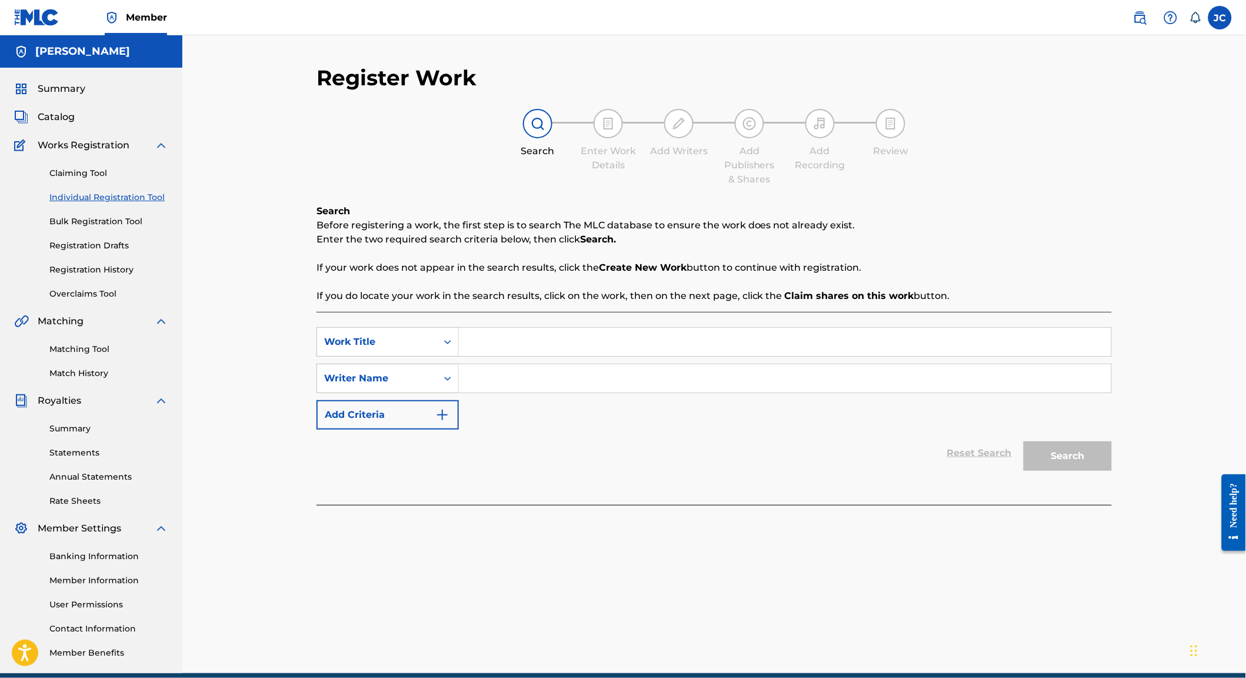
click at [618, 356] on input "Search Form" at bounding box center [785, 342] width 653 height 28
type input "Dance Hall Stories"
click at [617, 392] on input "Search Form" at bounding box center [785, 378] width 653 height 28
type input "Jaime Cordoba"
click at [1091, 471] on button "Search" at bounding box center [1068, 455] width 88 height 29
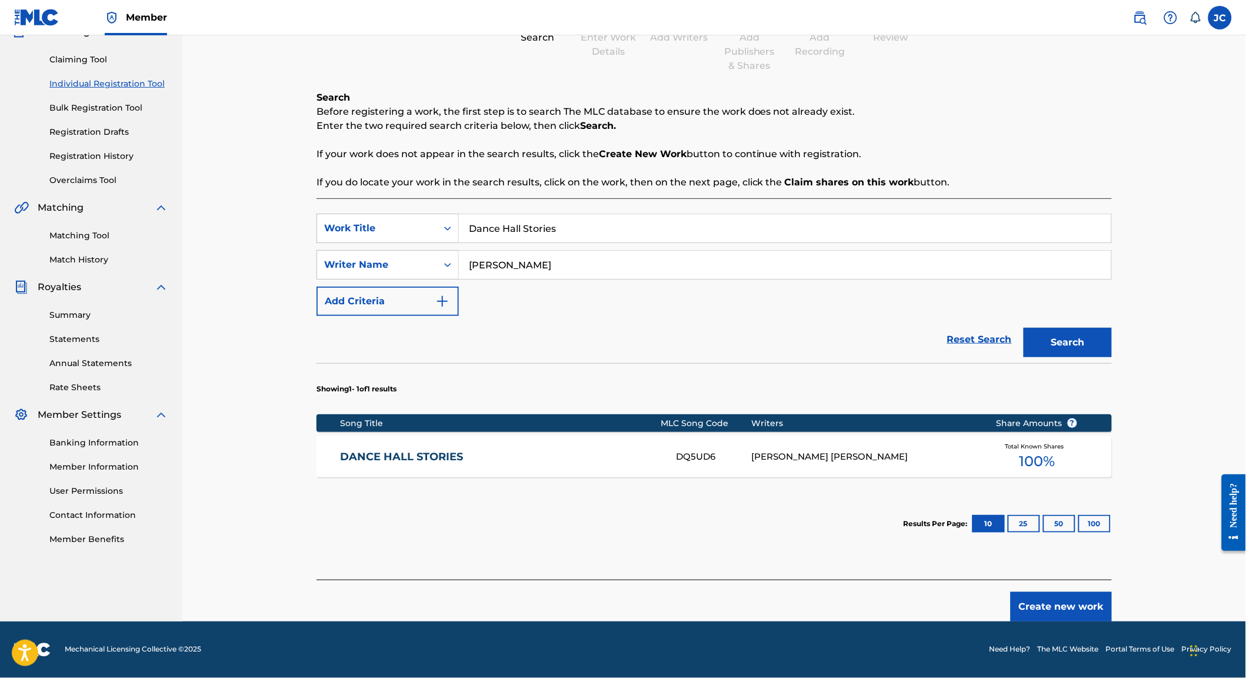
scroll to position [139, 0]
click at [382, 450] on link "DANCE HALL STORIES" at bounding box center [501, 457] width 320 height 14
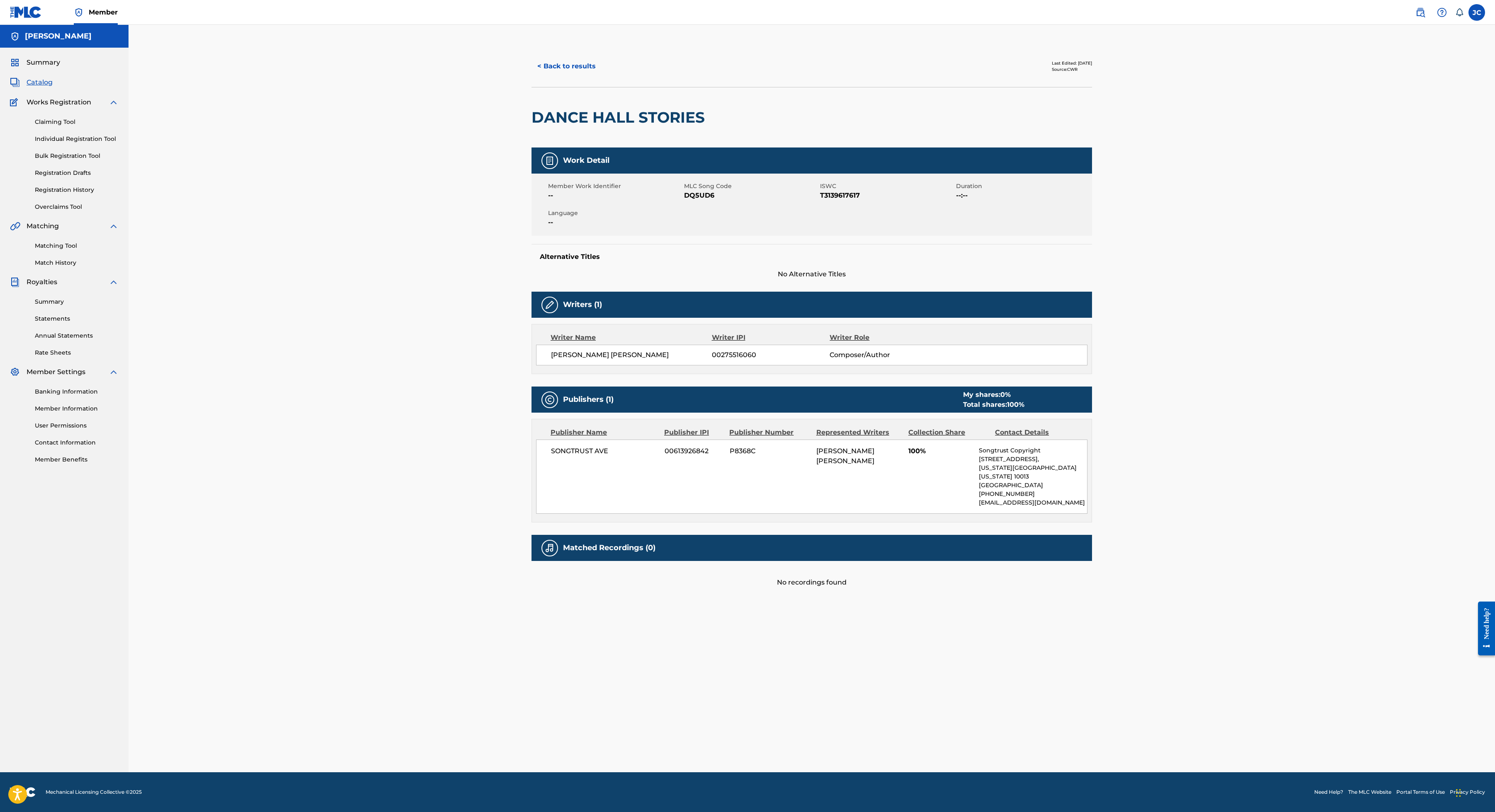
scroll to position [123, 0]
click at [108, 250] on link "Matching Tool" at bounding box center [76, 246] width 84 height 8
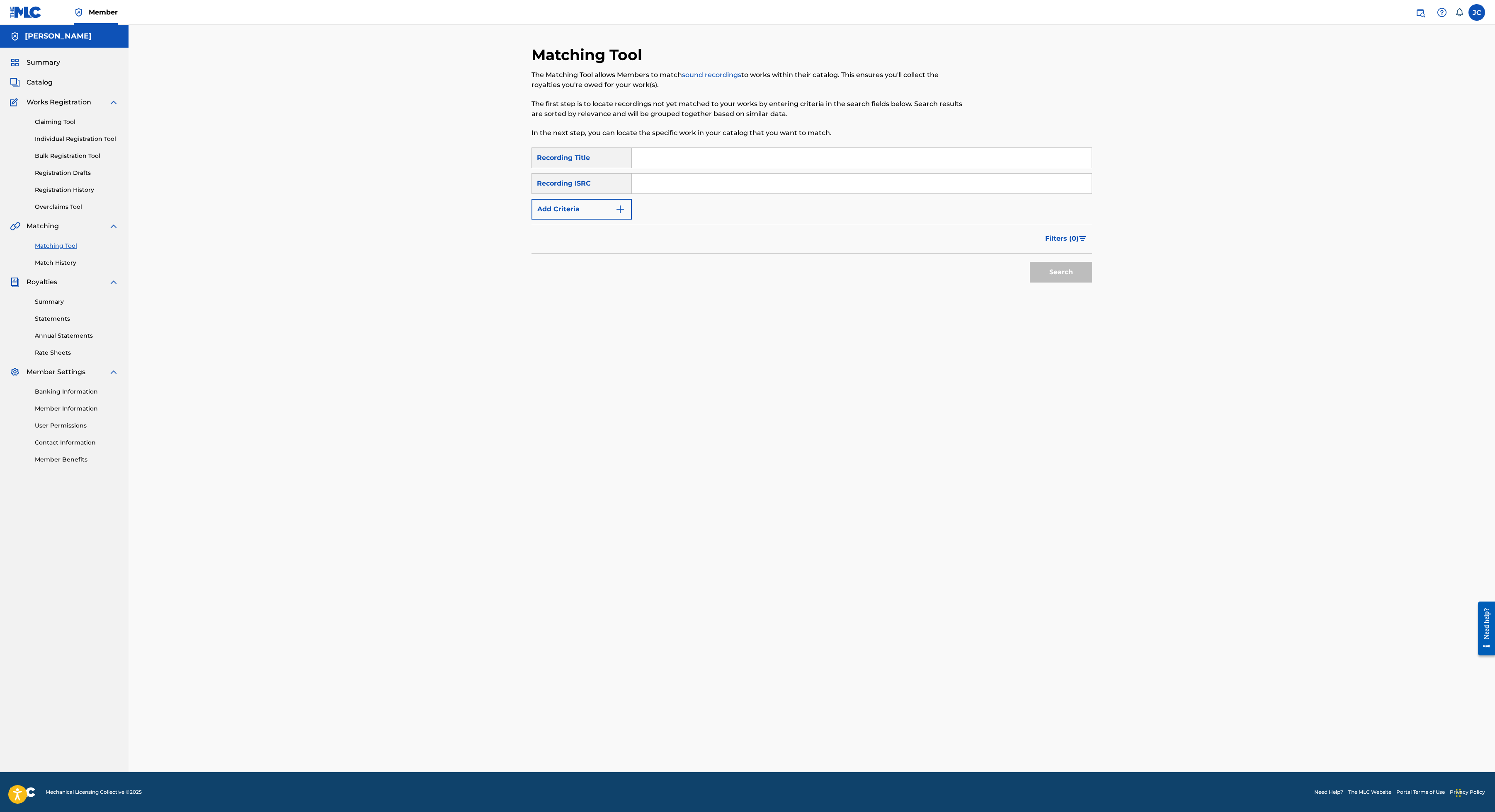
click at [731, 168] on input "Search Form" at bounding box center [862, 158] width 460 height 20
type input "Dance Hall Stories"
click at [878, 282] on button "Search" at bounding box center [1061, 272] width 62 height 20
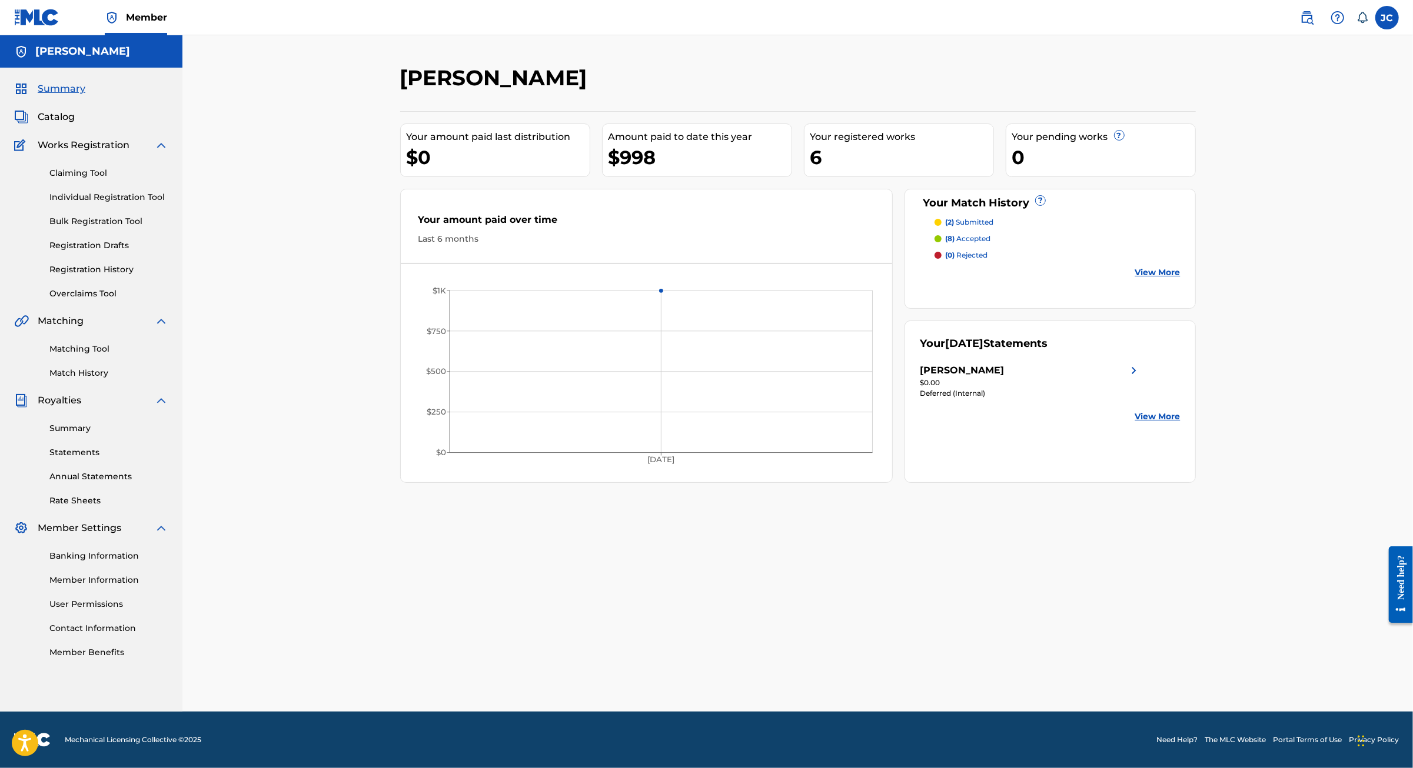
click at [161, 204] on link "Individual Registration Tool" at bounding box center [108, 197] width 119 height 12
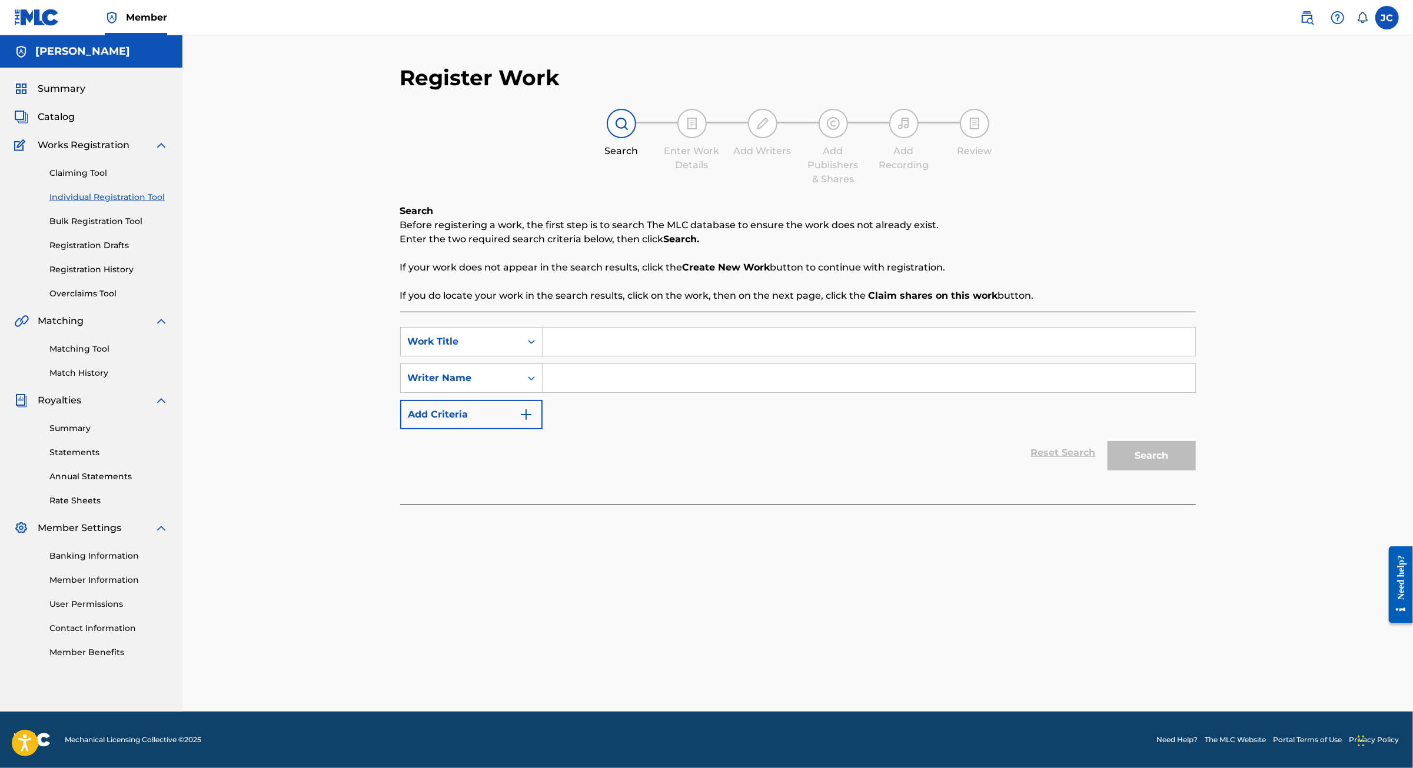
click at [543, 356] on input "Search Form" at bounding box center [869, 342] width 653 height 28
type input "Dance Hall Stories"
click at [543, 392] on input "Search Form" at bounding box center [869, 378] width 653 height 28
type input "[PERSON_NAME]"
click at [1196, 471] on button "Search" at bounding box center [1151, 455] width 88 height 29
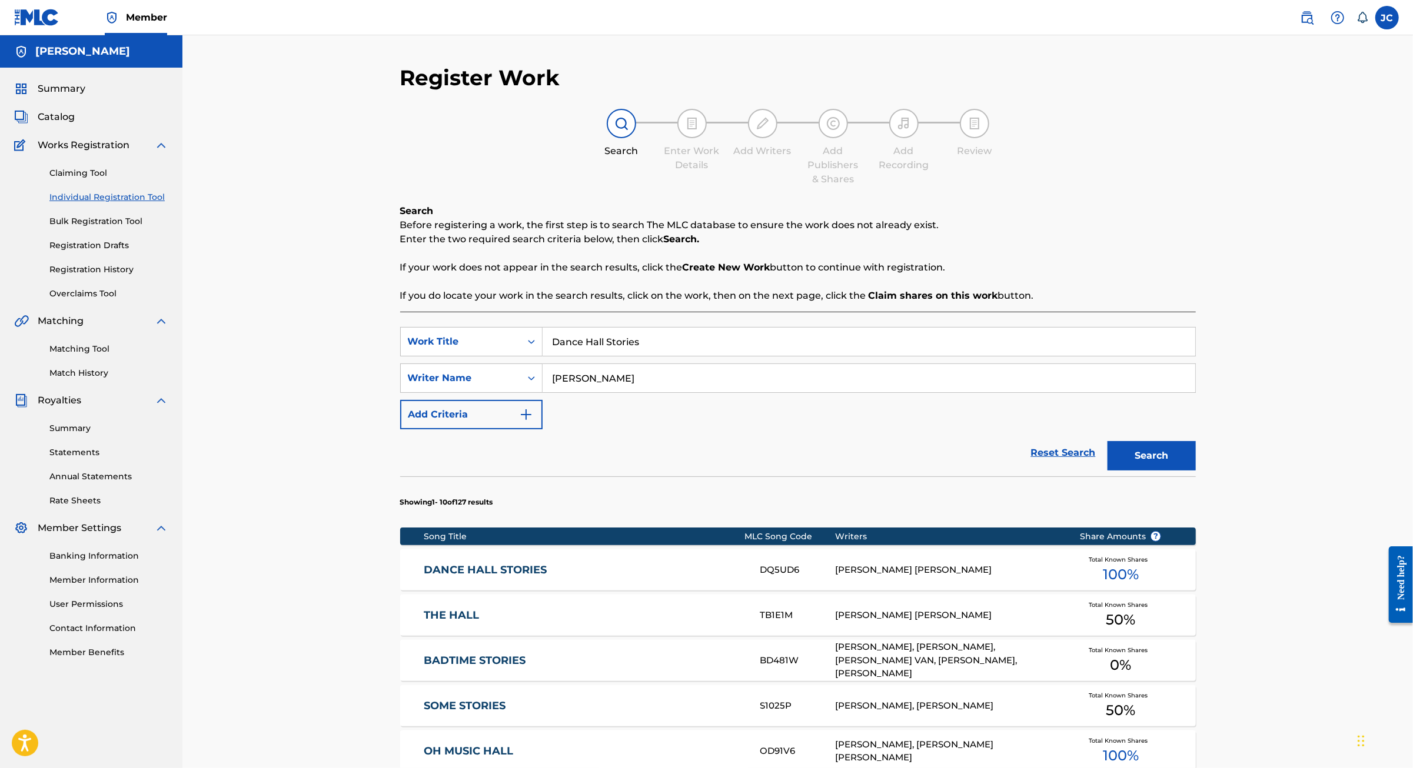
click at [804, 577] on div "DQ5UD6" at bounding box center [797, 571] width 75 height 14
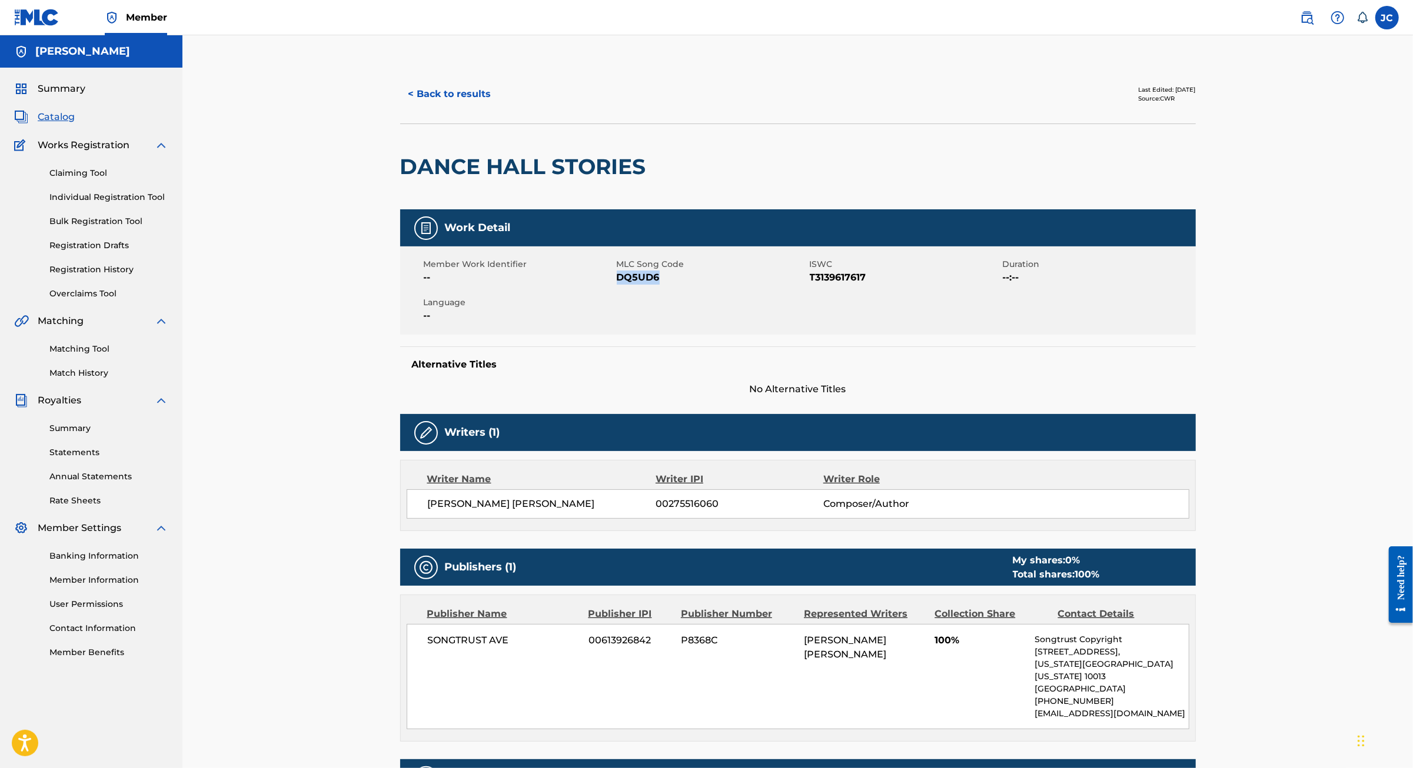
drag, startPoint x: 659, startPoint y: 324, endPoint x: 598, endPoint y: 323, distance: 61.2
click at [617, 285] on span "DQ5UD6" at bounding box center [712, 278] width 190 height 14
copy span "DQ5UD6"
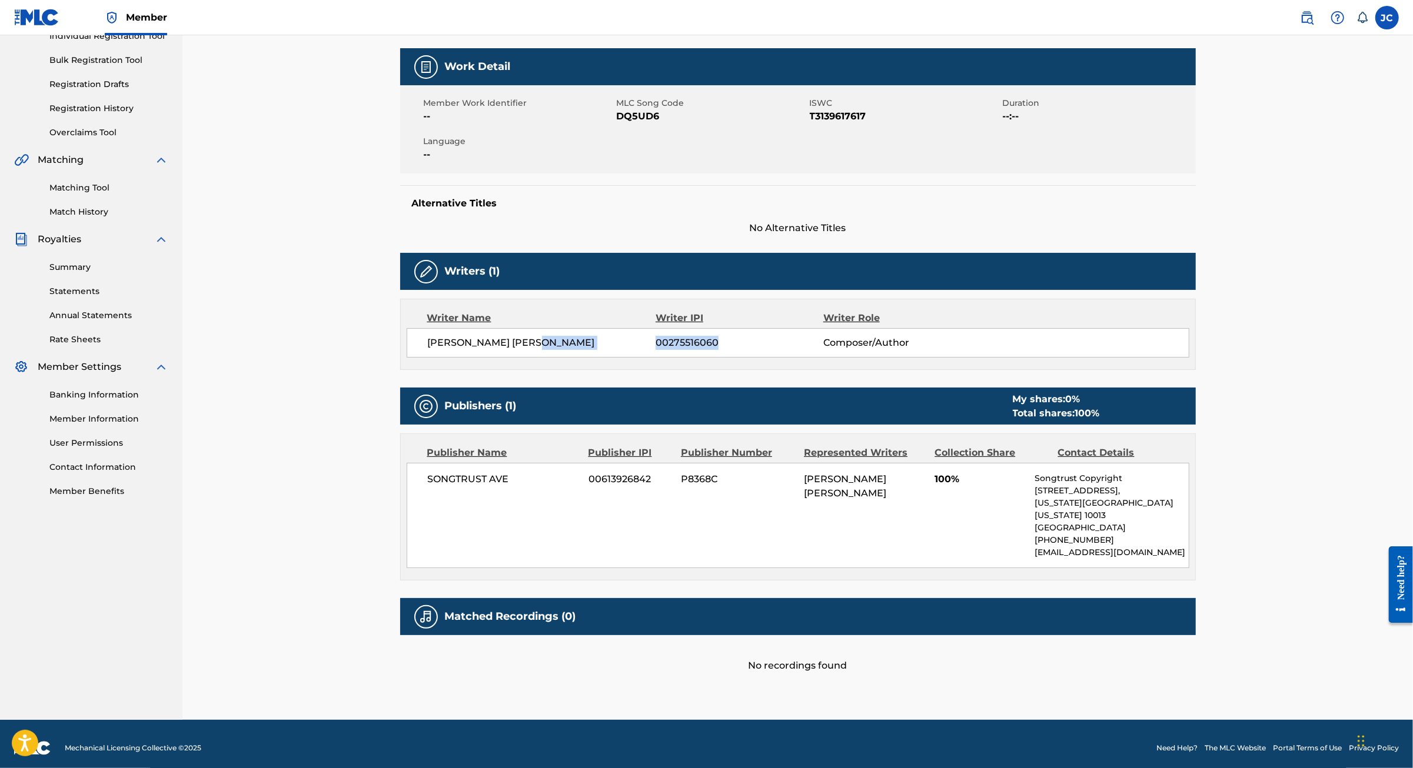
drag, startPoint x: 706, startPoint y: 411, endPoint x: 531, endPoint y: 412, distance: 175.4
click at [531, 350] on div "[PERSON_NAME] [PERSON_NAME] 00275516060 Composer/Author" at bounding box center [808, 343] width 761 height 14
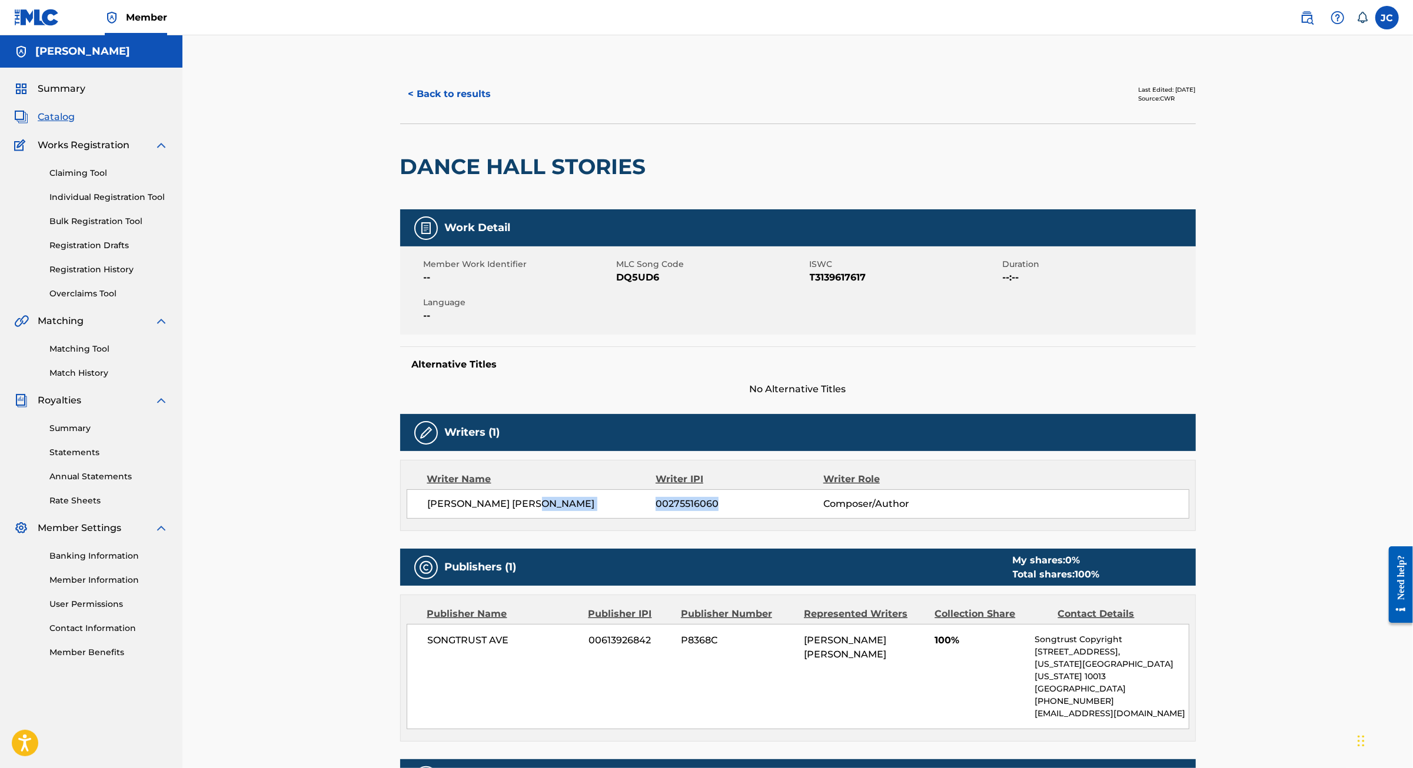
scroll to position [0, 0]
